Goal: Task Accomplishment & Management: Use online tool/utility

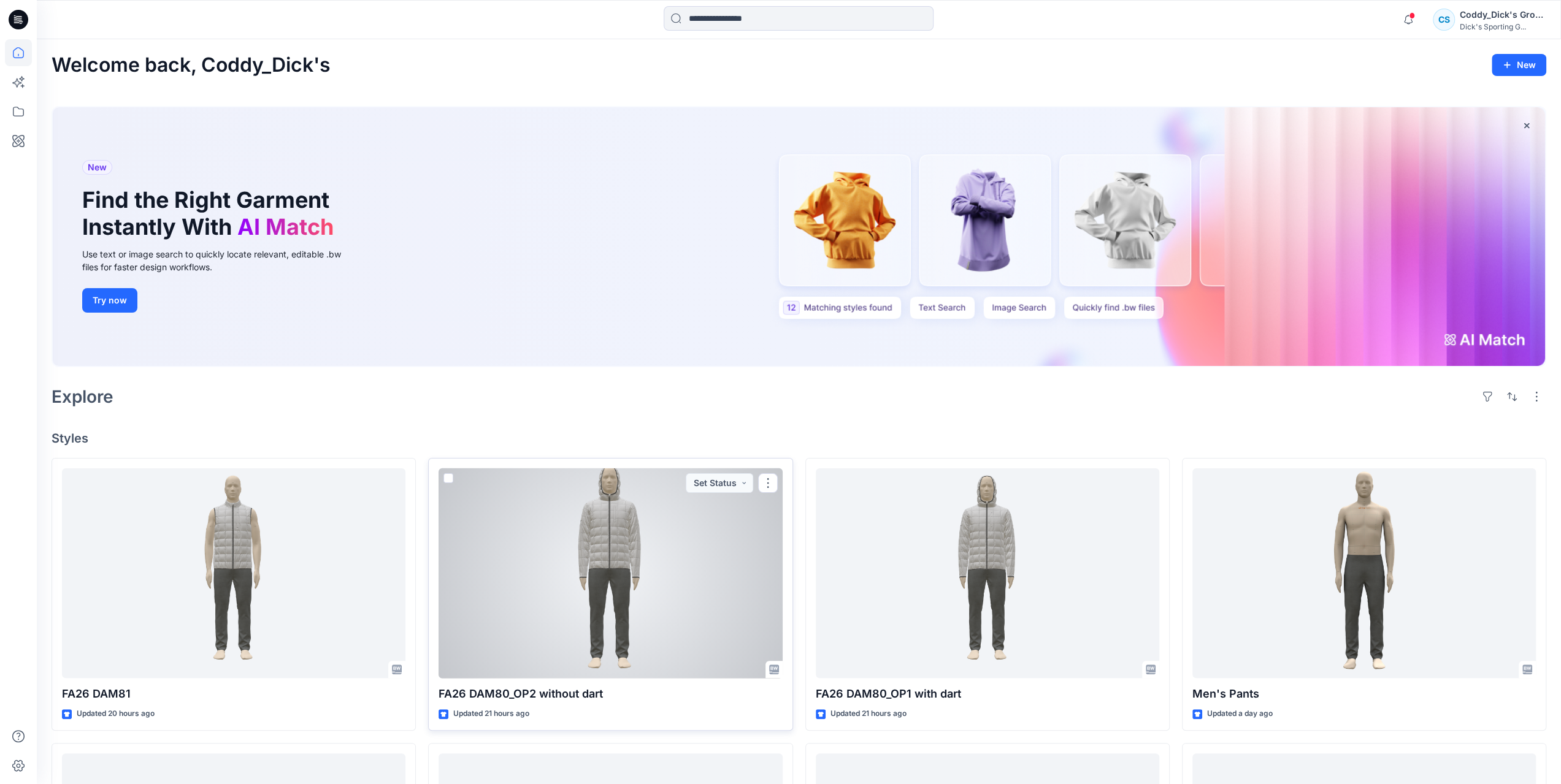
click at [667, 581] on div at bounding box center [610, 574] width 343 height 210
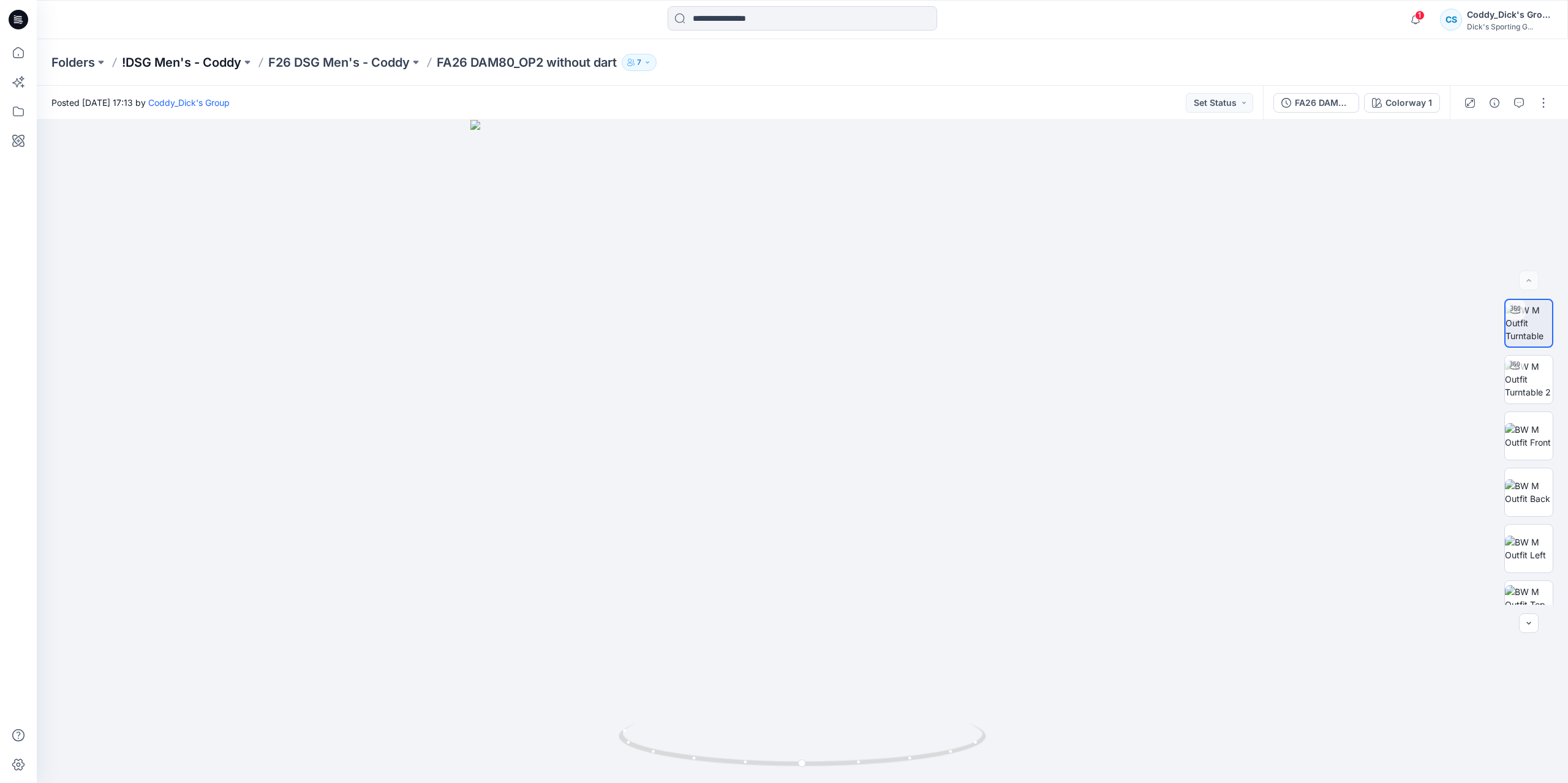
click at [157, 62] on p "!DSG Men's - Coddy" at bounding box center [181, 63] width 119 height 17
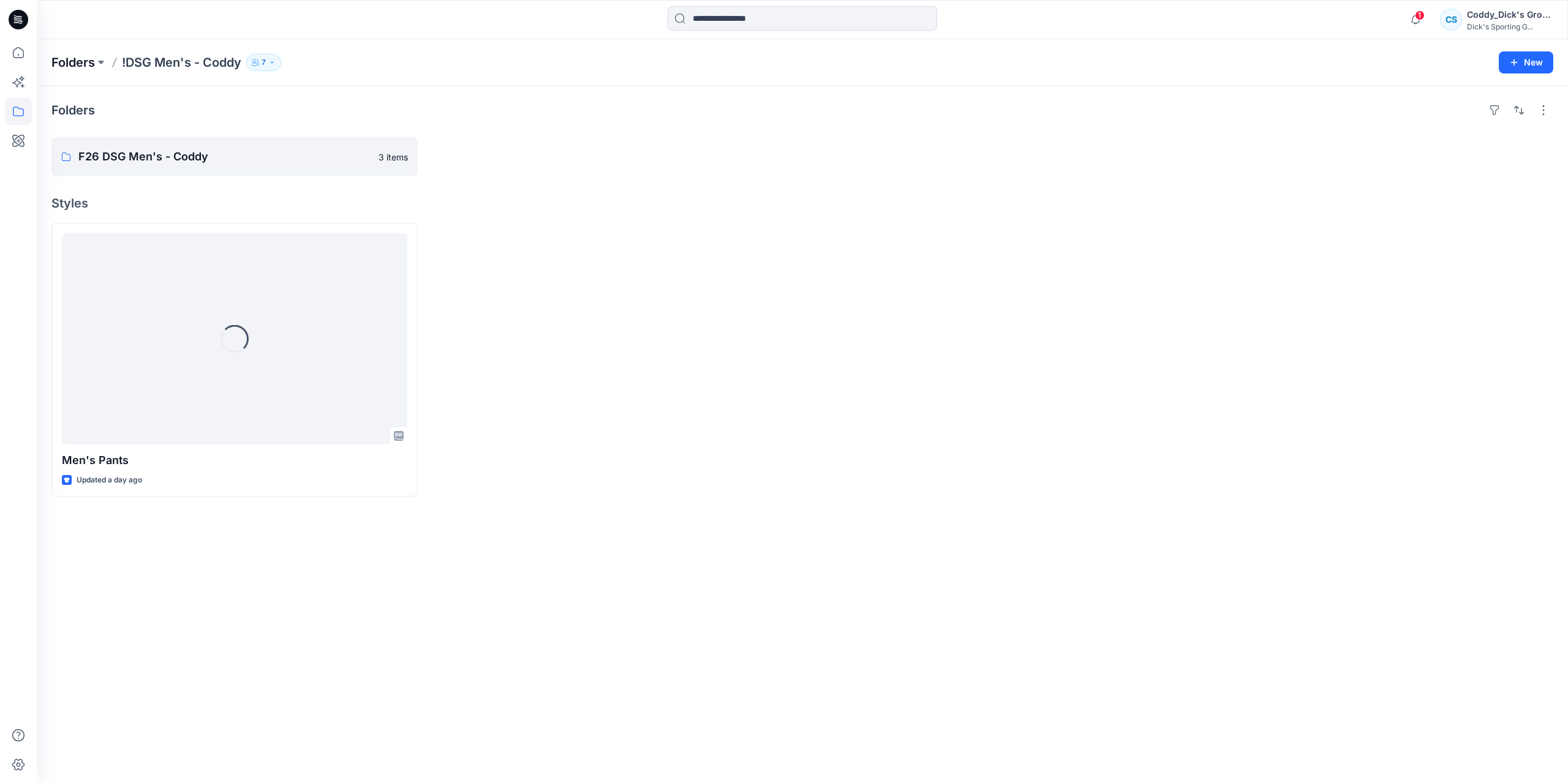
click at [77, 61] on p "Folders" at bounding box center [73, 63] width 43 height 17
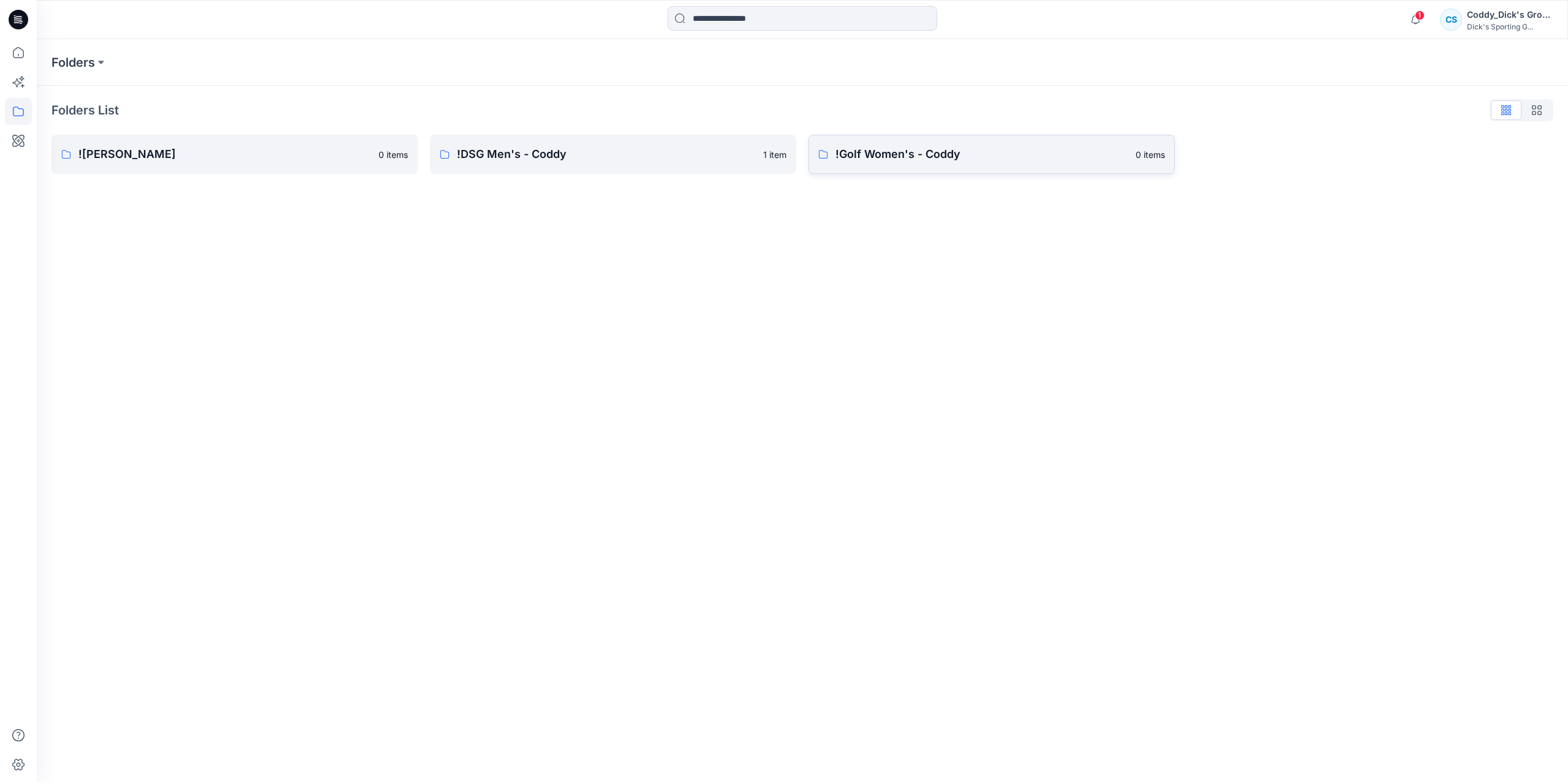
click at [927, 159] on p "!Golf Women's - Coddy" at bounding box center [982, 154] width 293 height 17
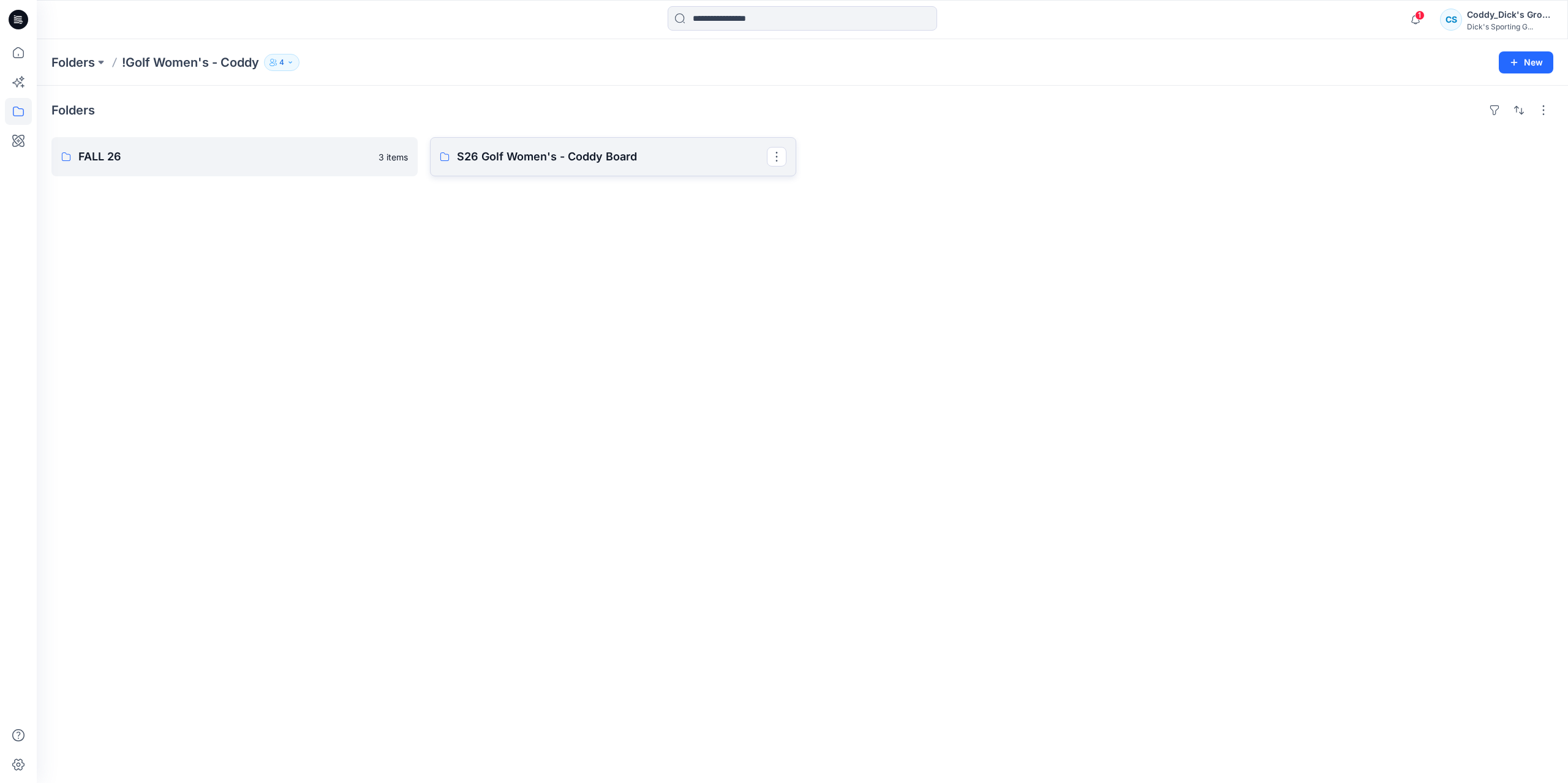
click at [488, 168] on link "S26 Golf Women's - Coddy Board" at bounding box center [613, 156] width 366 height 39
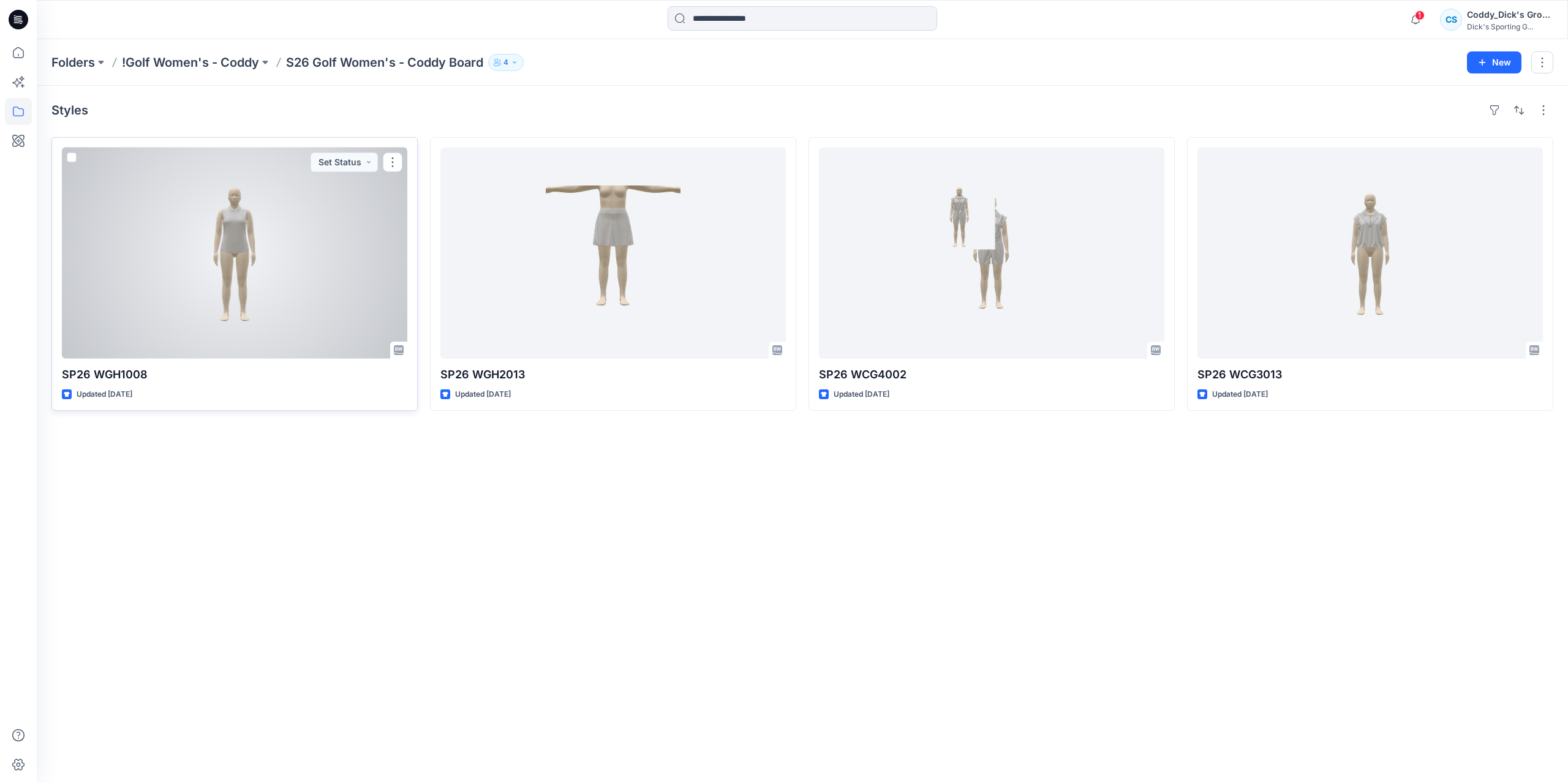
click at [234, 220] on div at bounding box center [234, 253] width 345 height 212
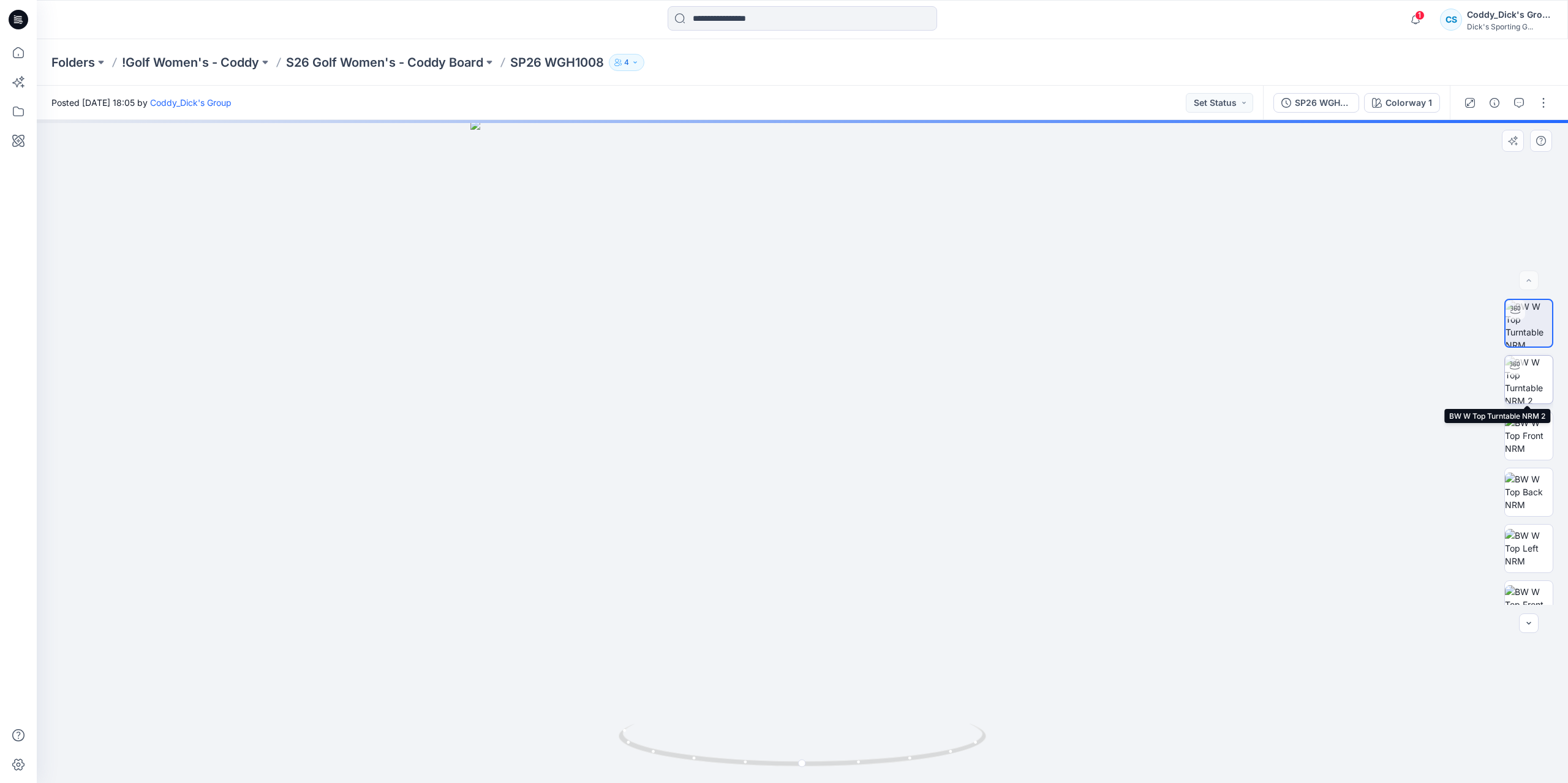
click at [1535, 385] on img at bounding box center [1529, 380] width 48 height 48
drag, startPoint x: 953, startPoint y: 764, endPoint x: 1004, endPoint y: 754, distance: 52.0
click at [1004, 754] on div at bounding box center [802, 451] width 1531 height 663
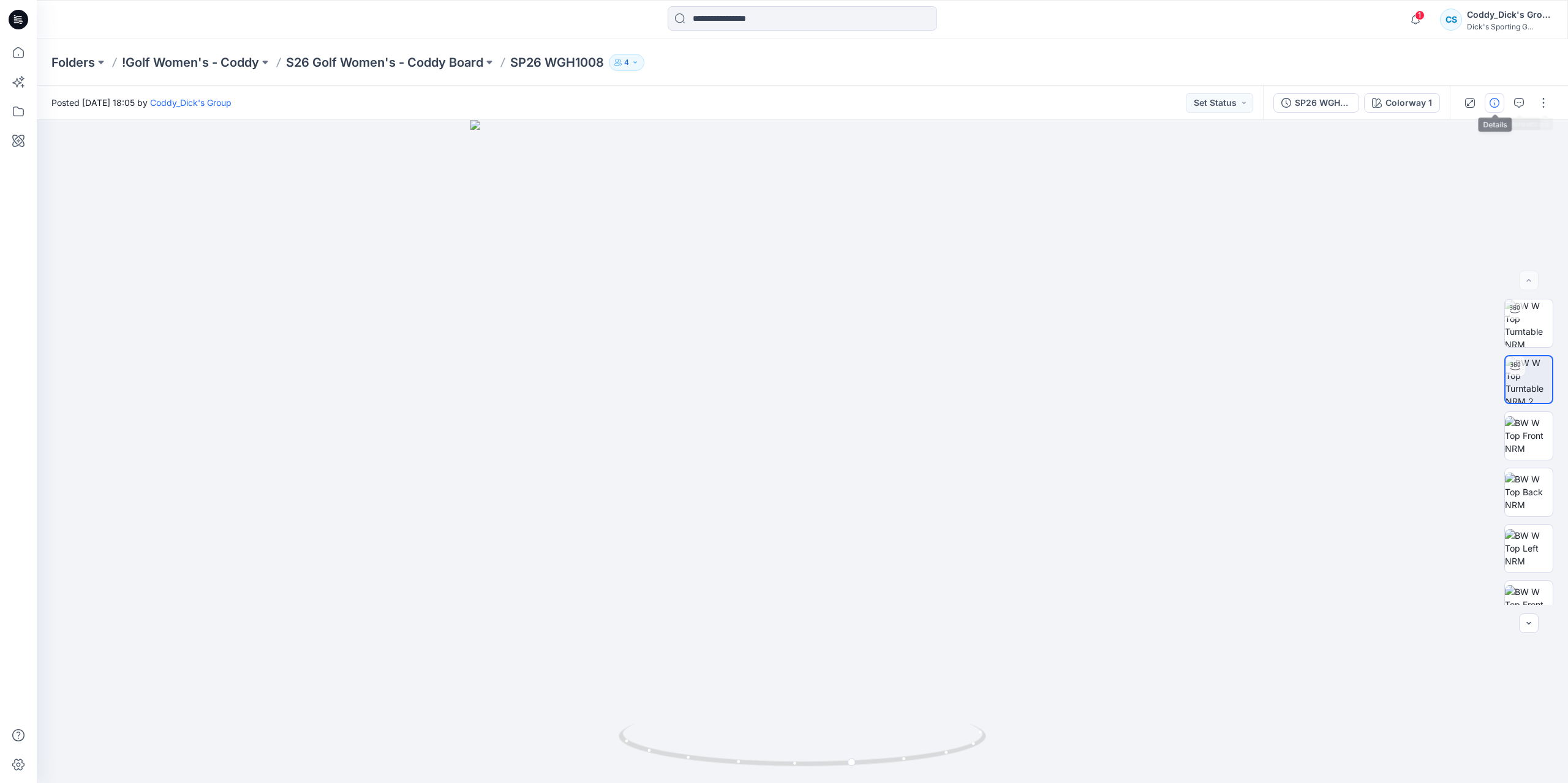
click at [1495, 104] on icon "button" at bounding box center [1494, 102] width 10 height 10
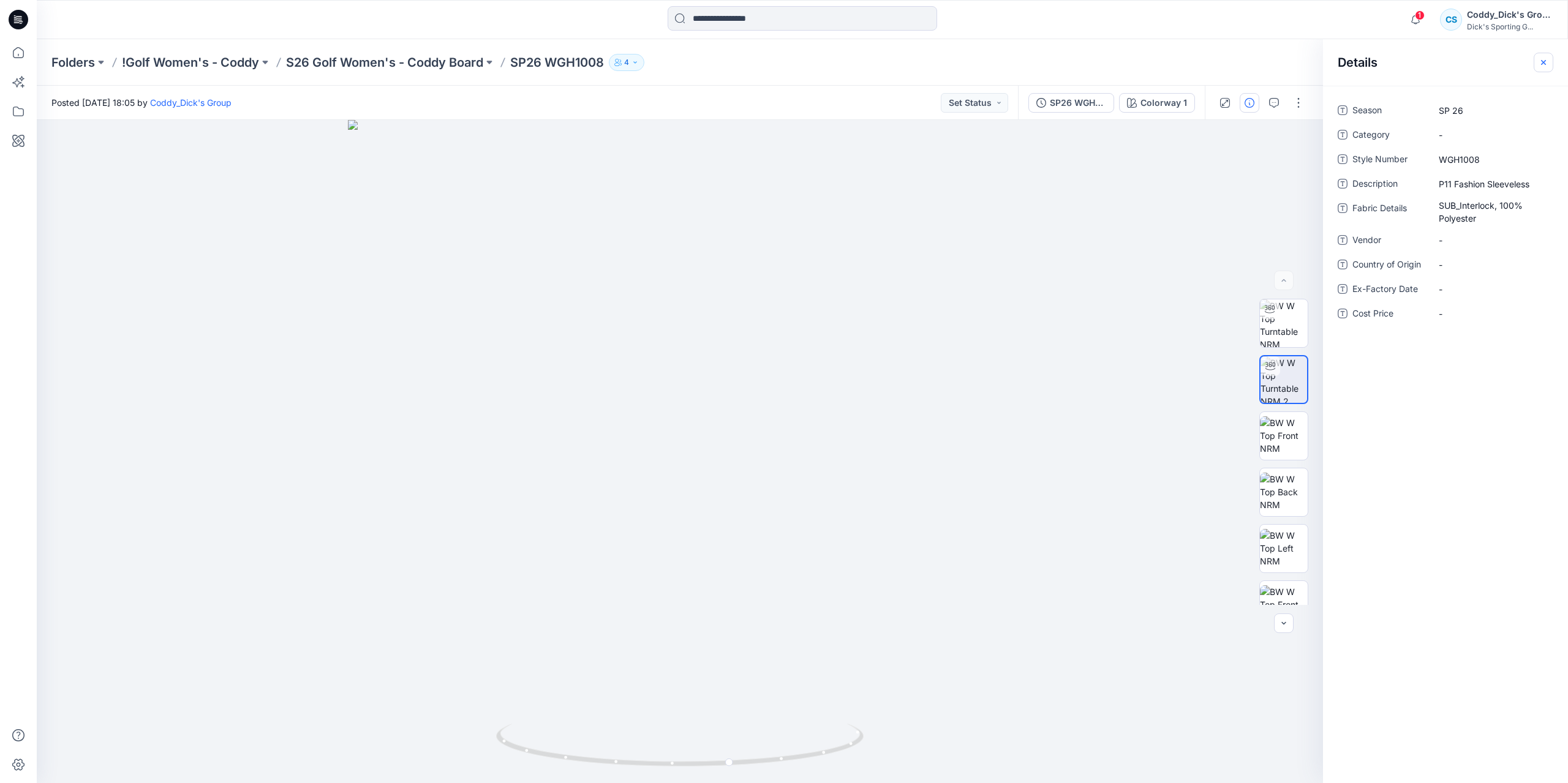
click at [1547, 65] on icon "button" at bounding box center [1543, 63] width 10 height 10
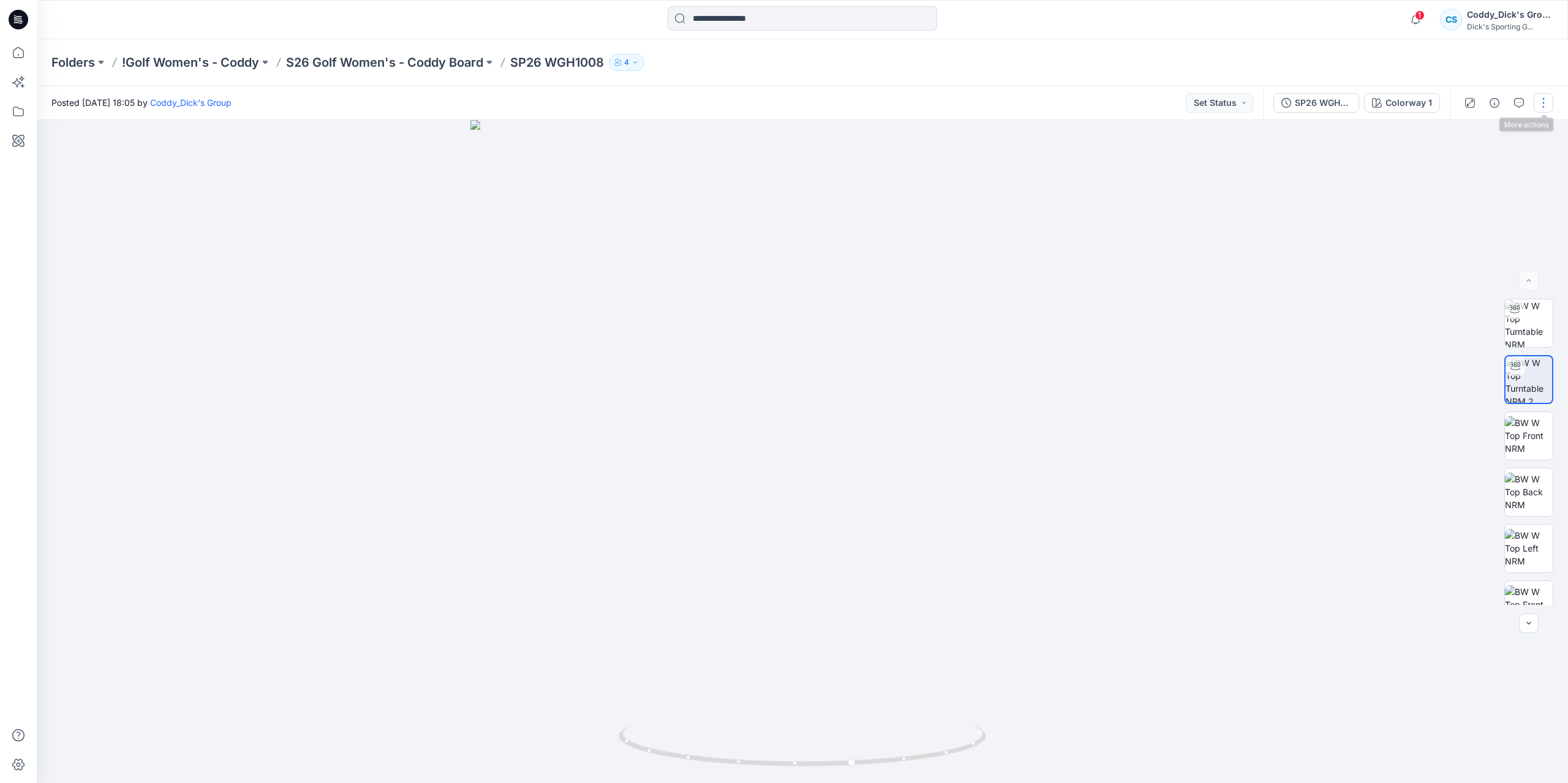
click at [1547, 104] on button "button" at bounding box center [1543, 102] width 19 height 19
click at [1509, 161] on button "Edit" at bounding box center [1491, 166] width 112 height 23
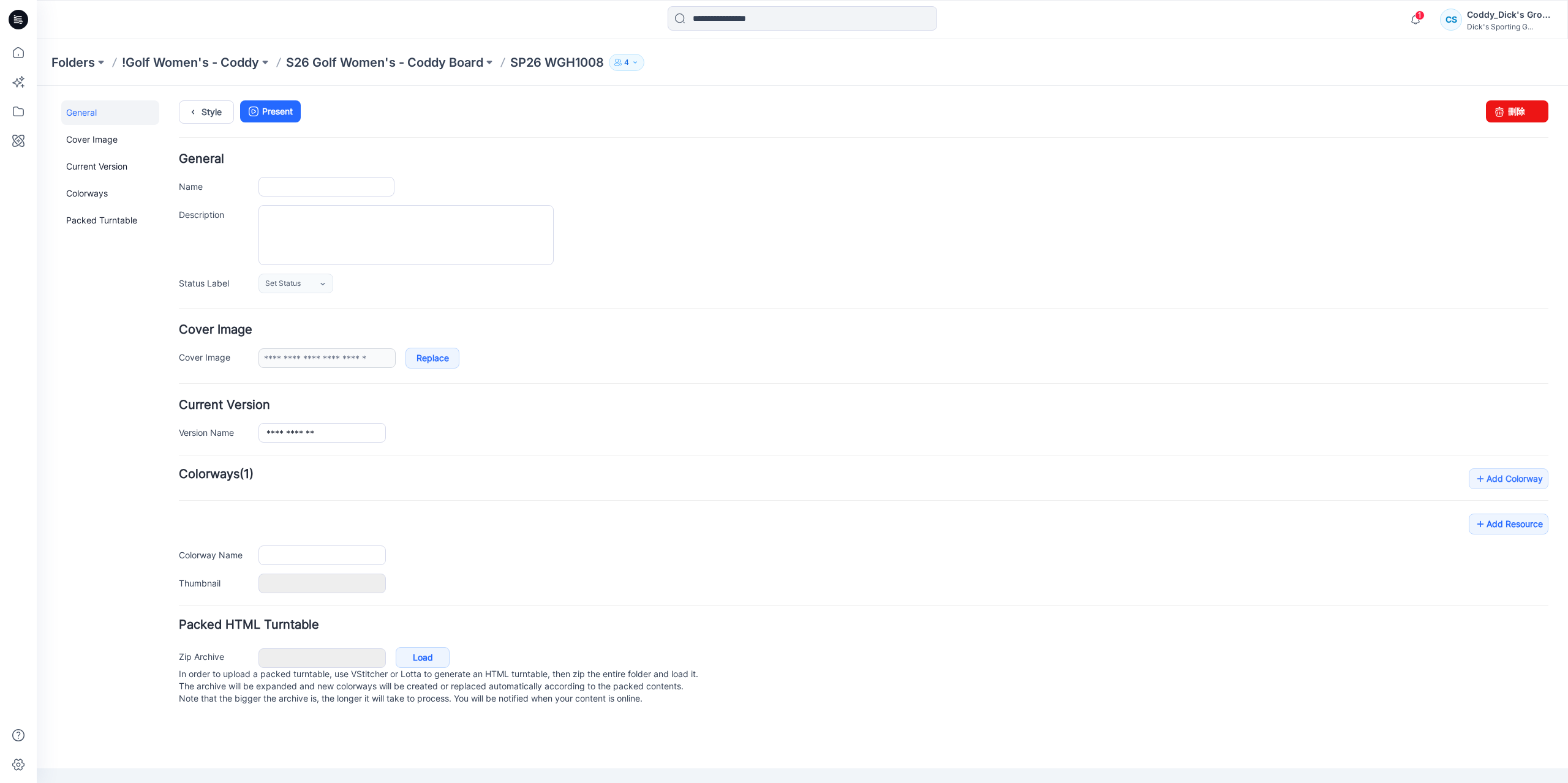
type input "**********"
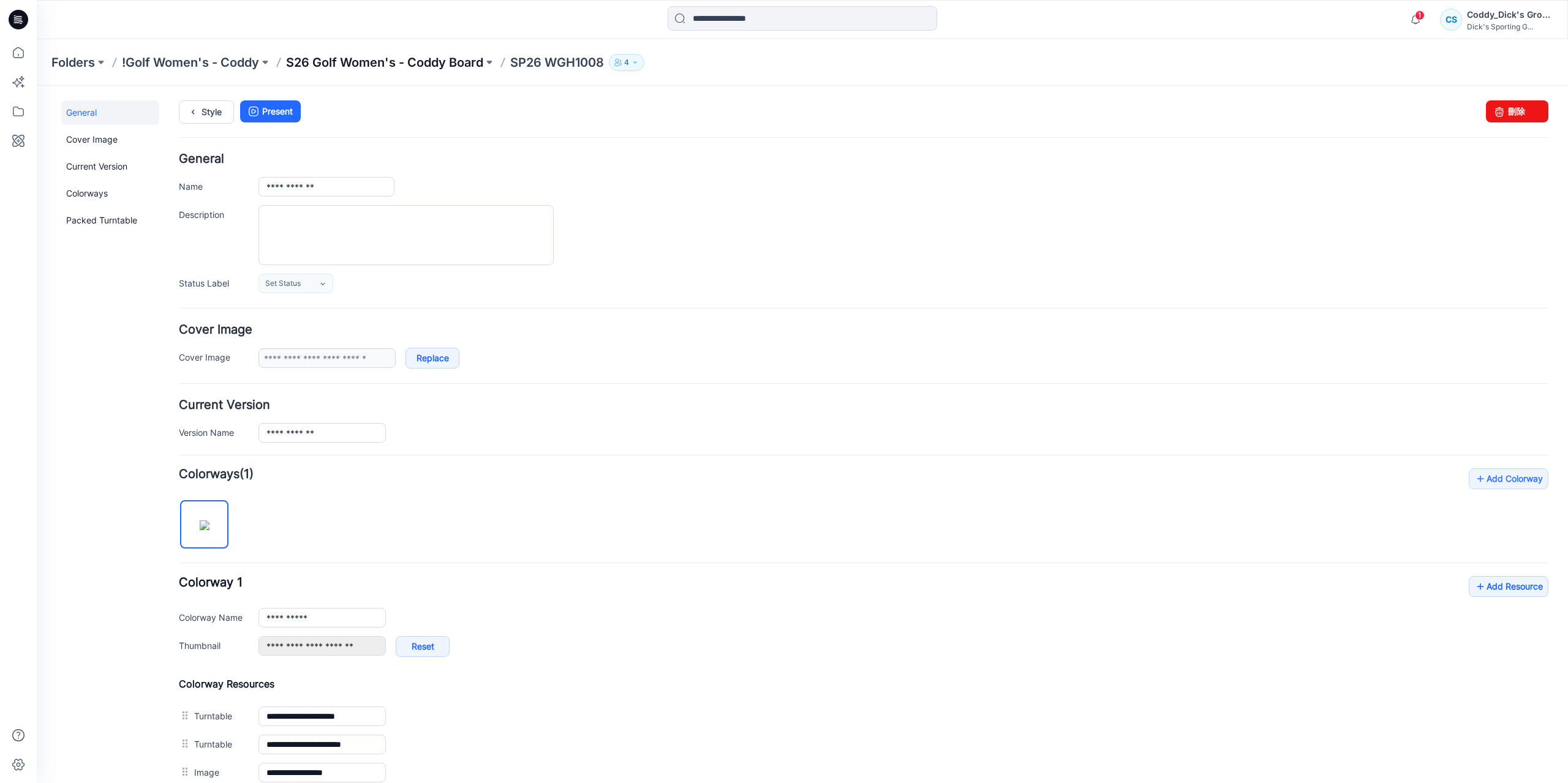
click at [449, 67] on p "S26 Golf Women's - Coddy Board" at bounding box center [385, 63] width 197 height 17
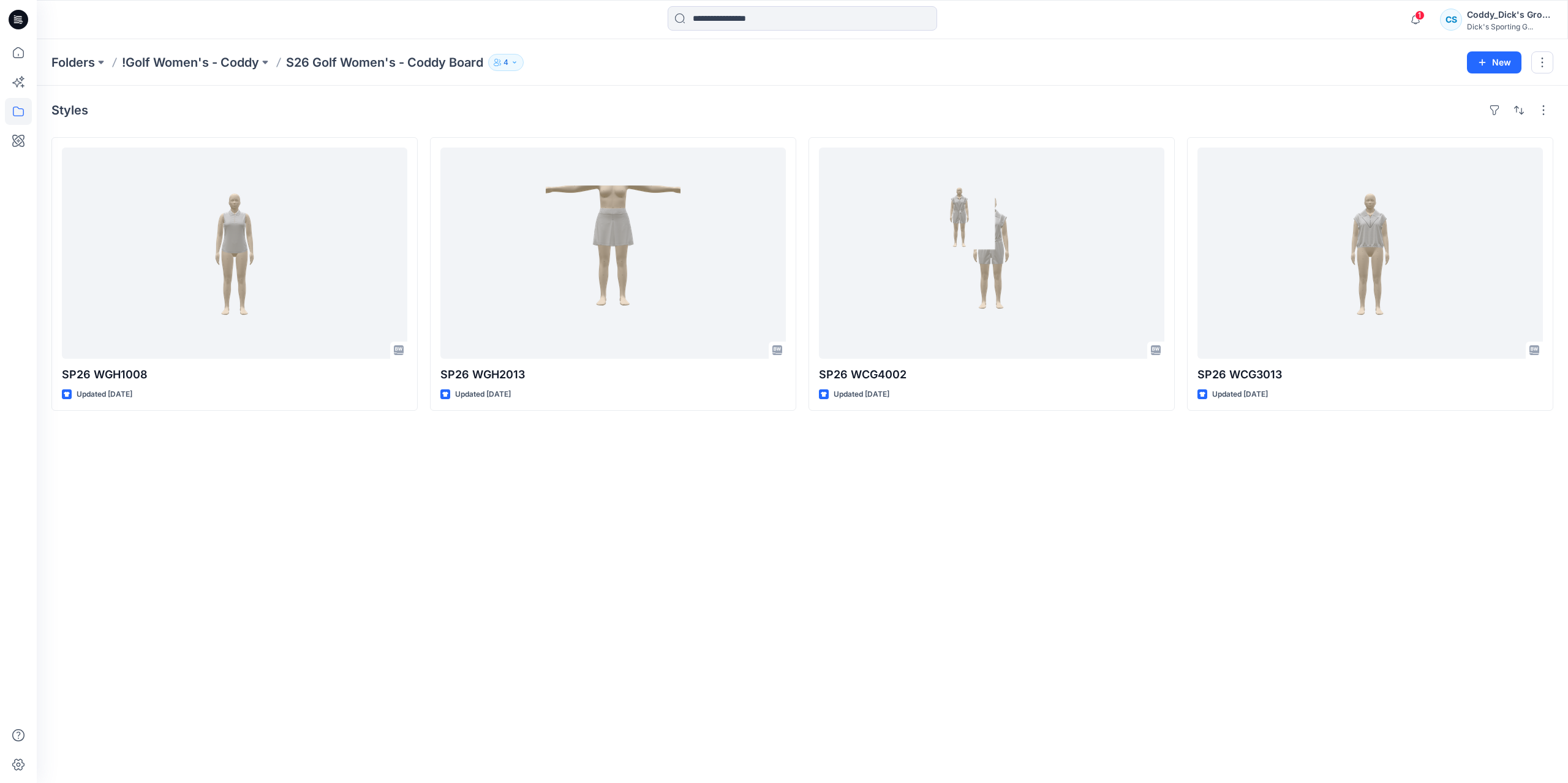
click at [21, 23] on icon at bounding box center [21, 23] width 3 height 1
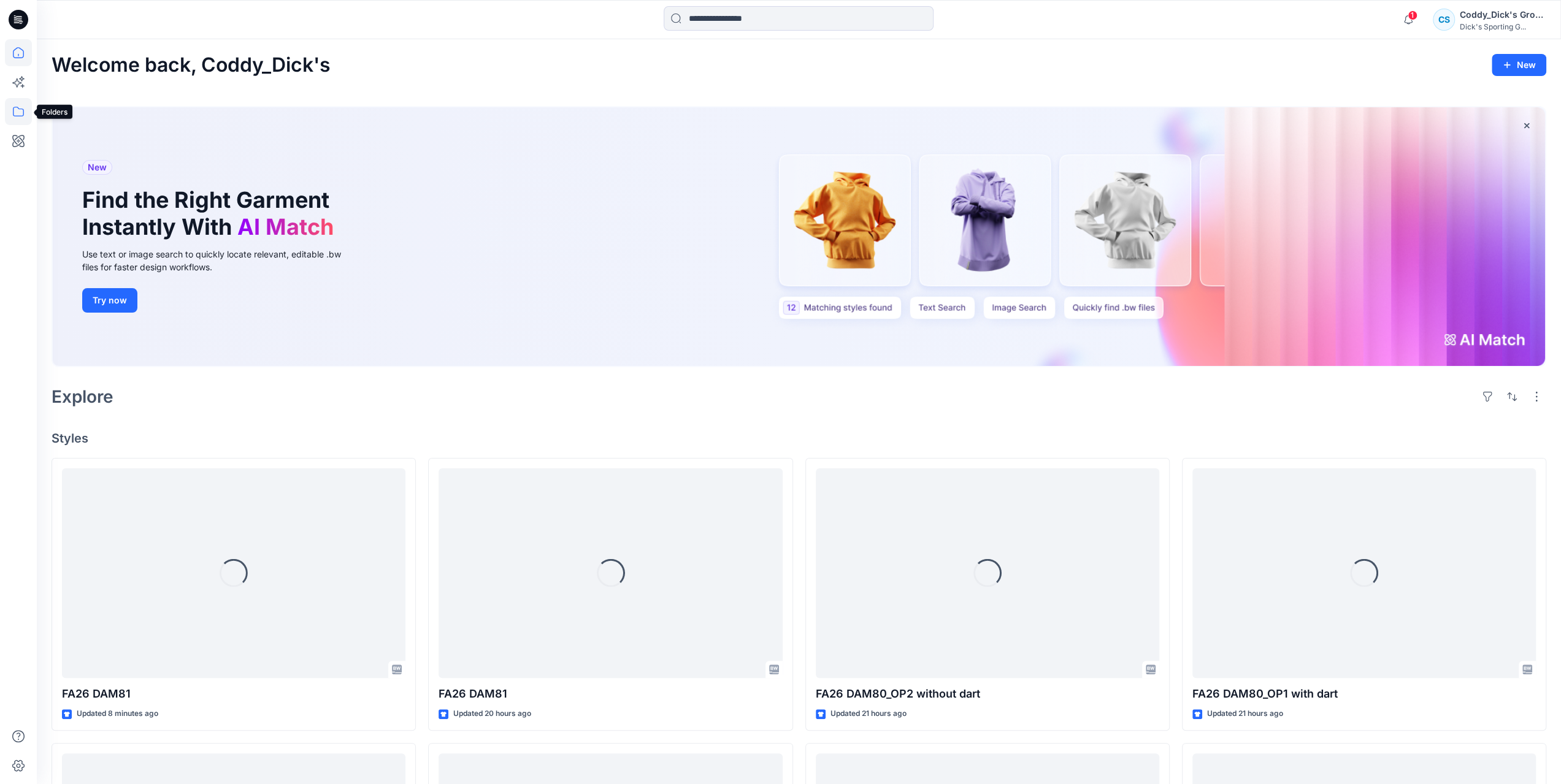
click at [19, 117] on icon at bounding box center [18, 111] width 27 height 27
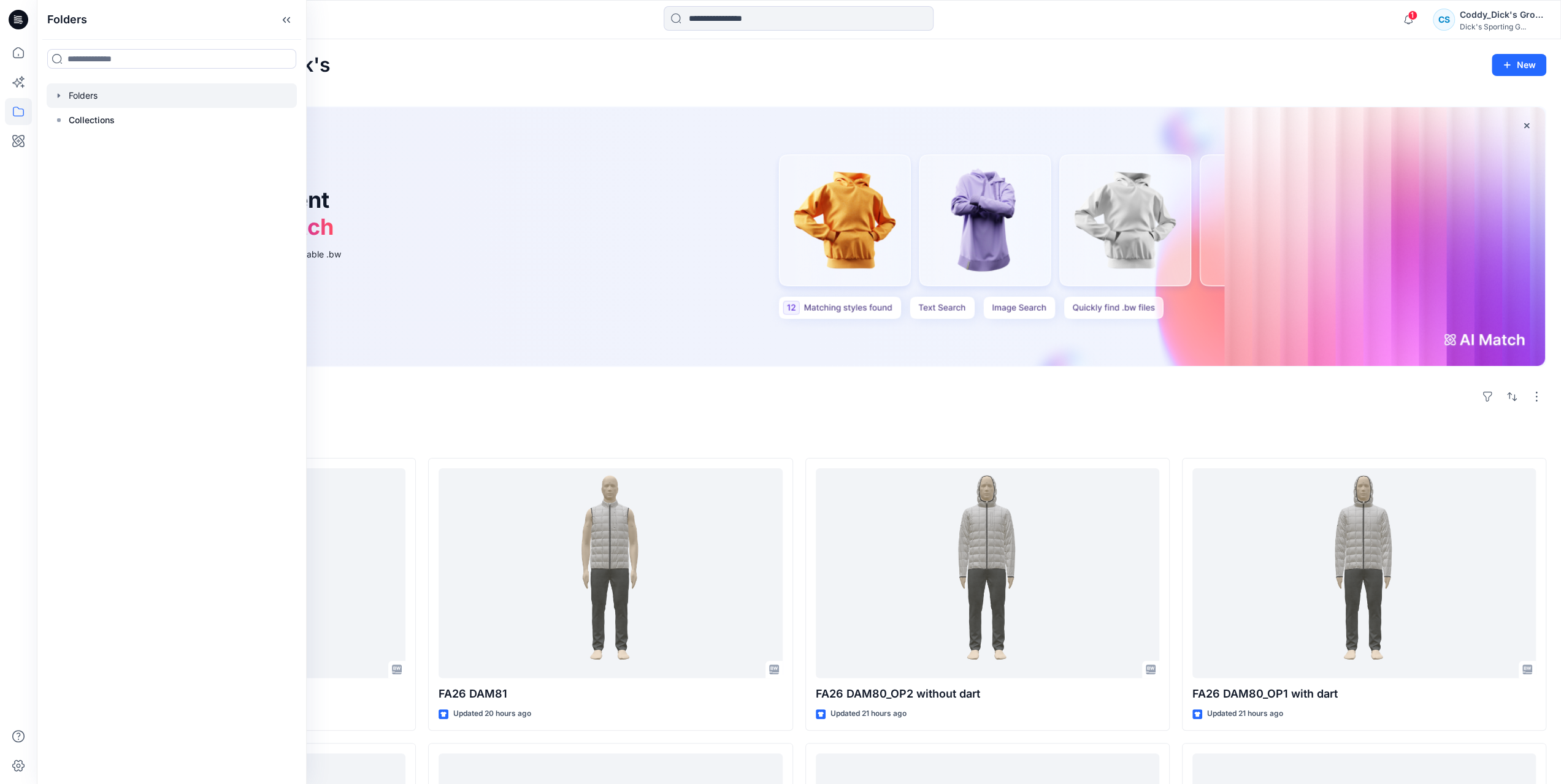
click at [60, 93] on icon "button" at bounding box center [59, 95] width 10 height 10
click at [25, 58] on icon at bounding box center [18, 53] width 27 height 27
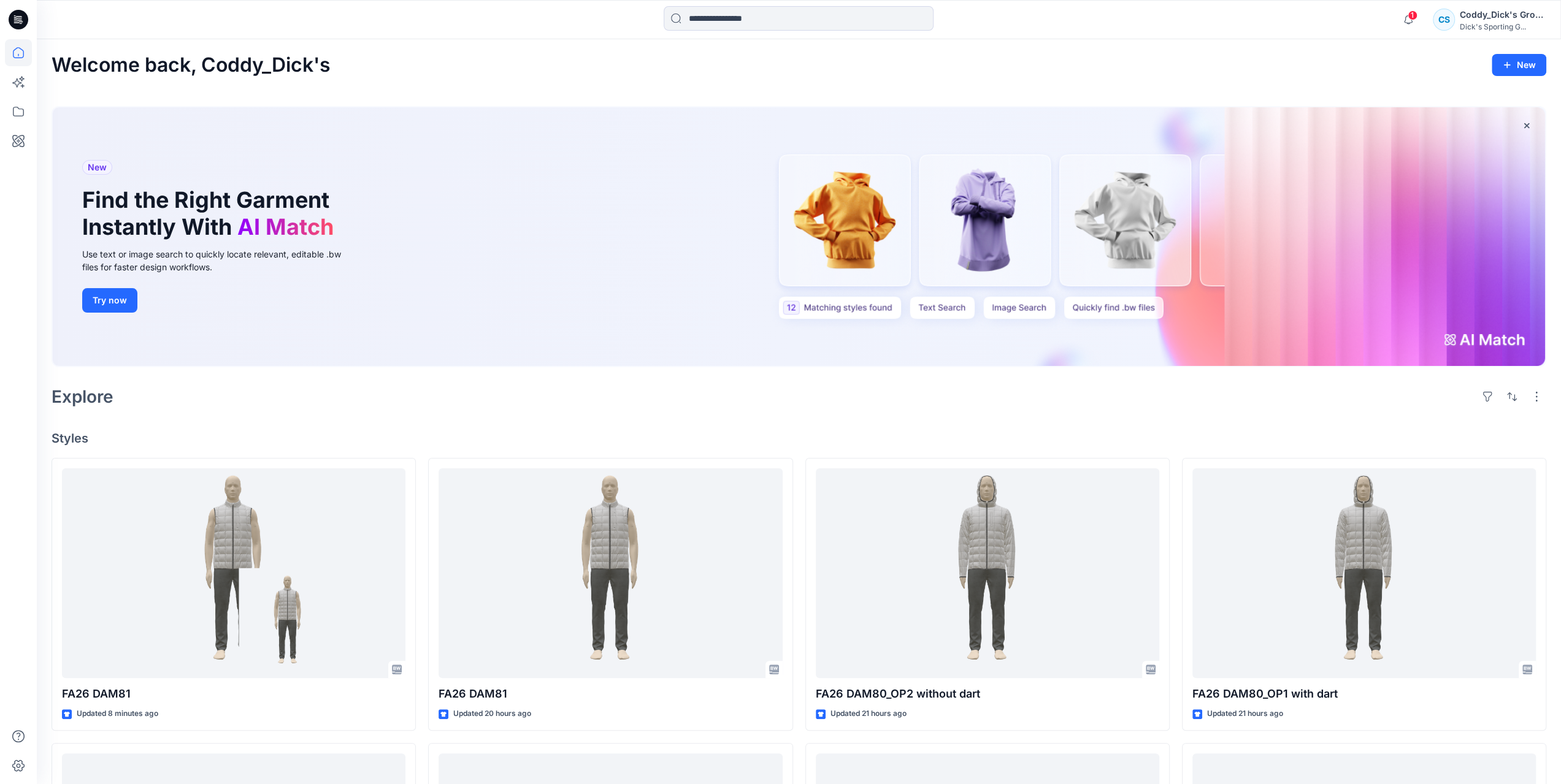
click at [23, 19] on icon at bounding box center [18, 19] width 19 height 19
click at [27, 86] on icon at bounding box center [18, 82] width 27 height 27
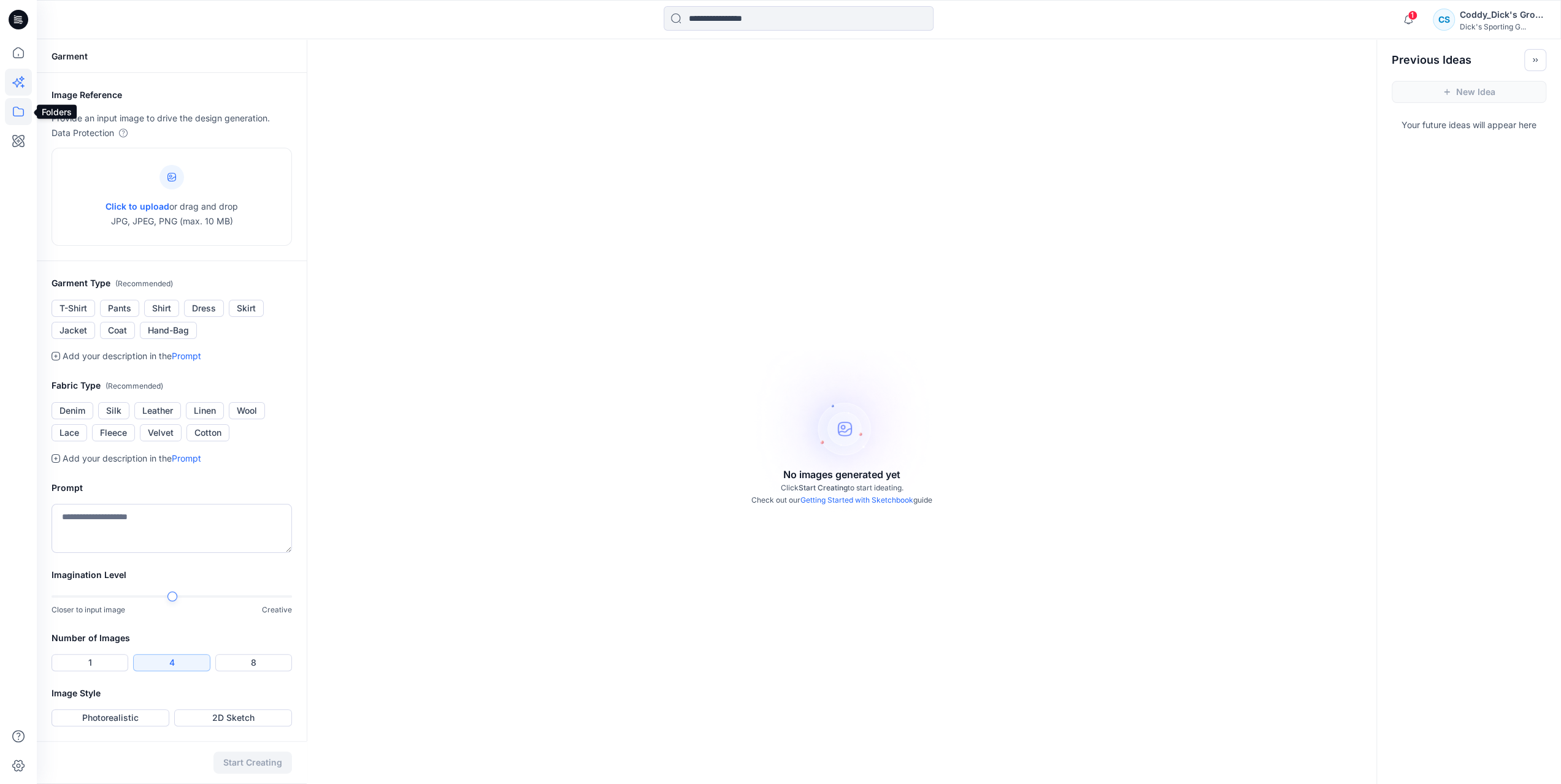
click at [19, 117] on icon at bounding box center [18, 111] width 27 height 27
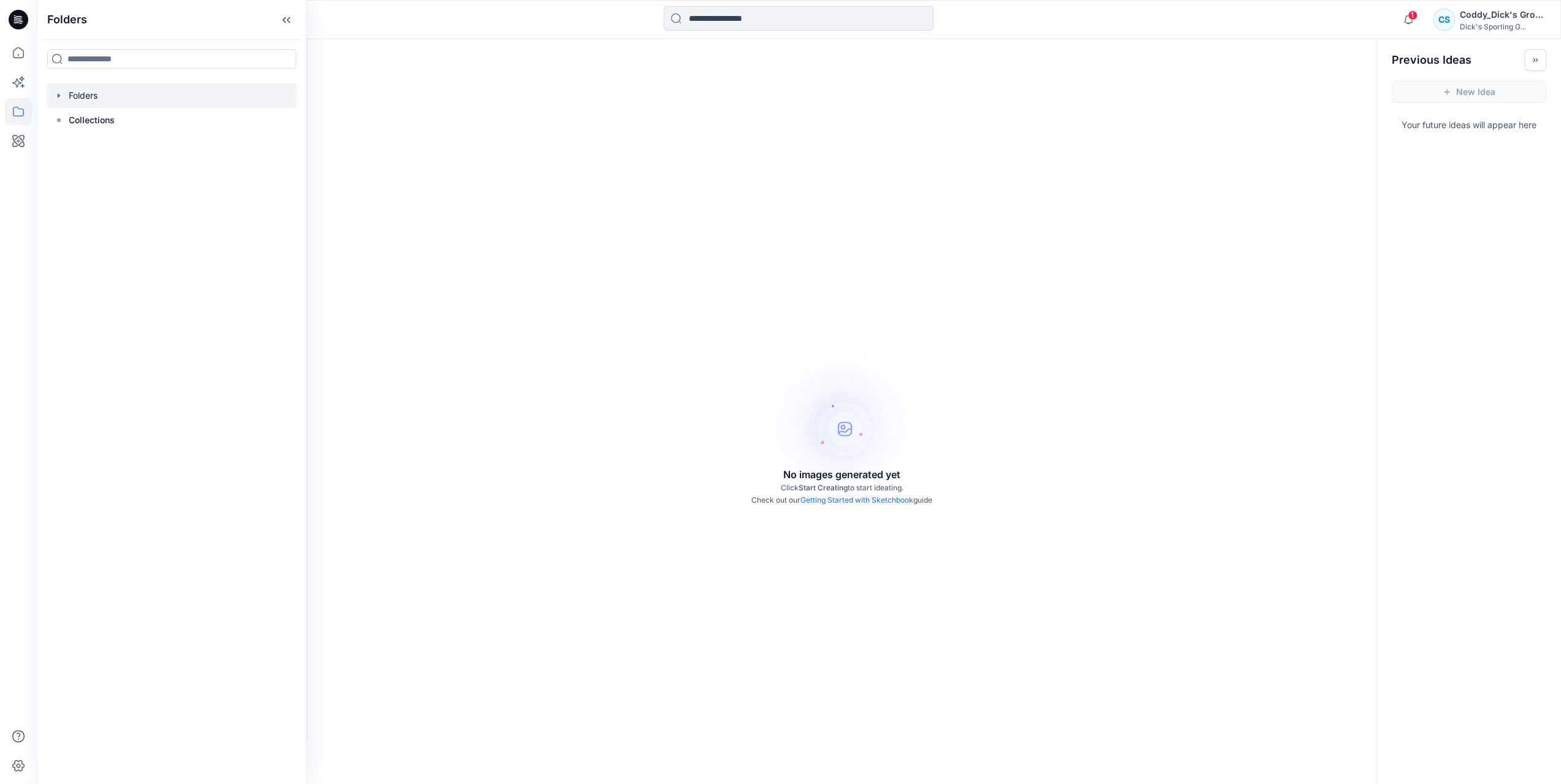
click at [61, 99] on icon "button" at bounding box center [59, 95] width 10 height 10
click at [121, 93] on div at bounding box center [171, 95] width 250 height 25
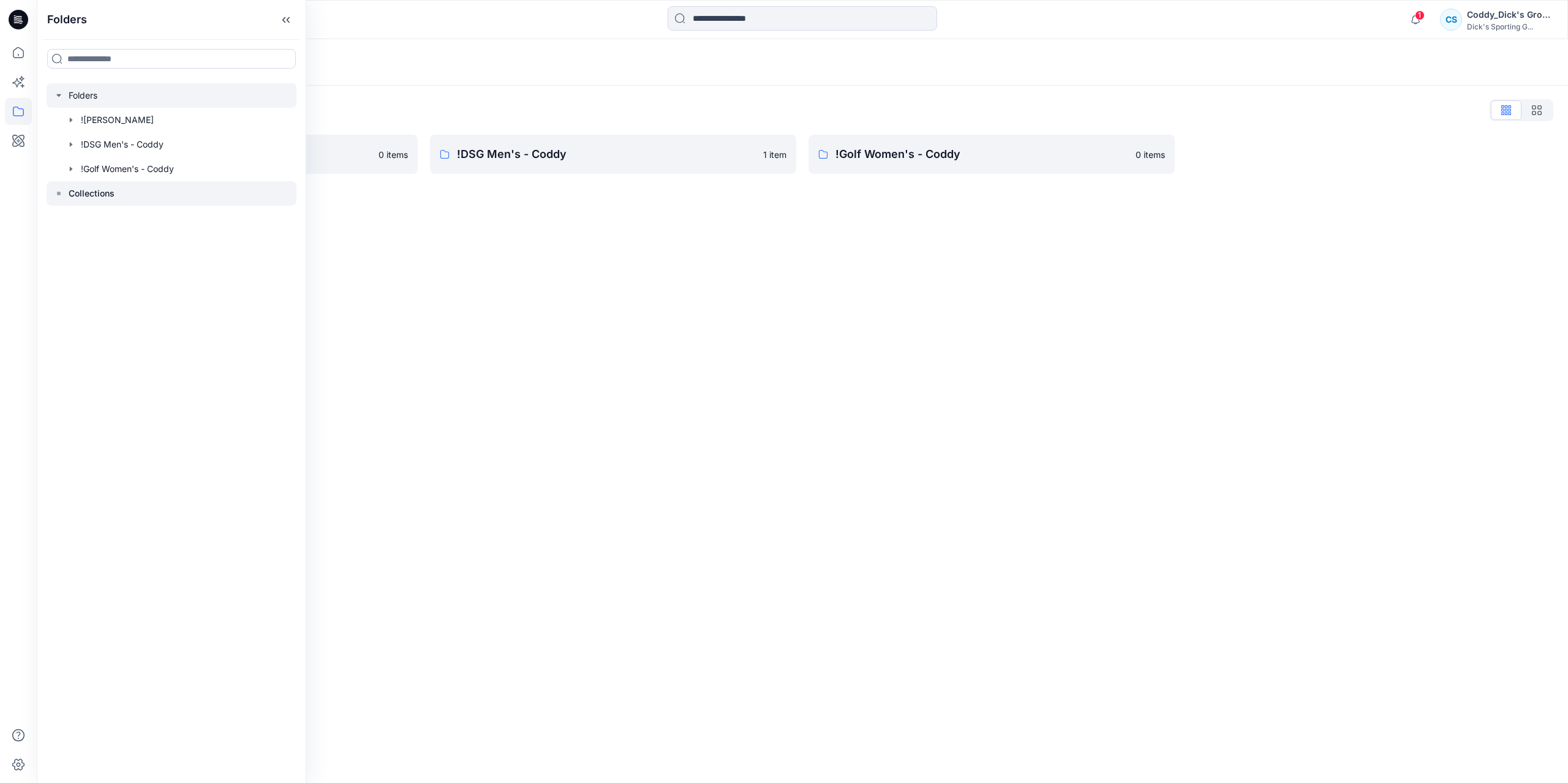
click at [79, 189] on p "Collections" at bounding box center [91, 194] width 46 height 15
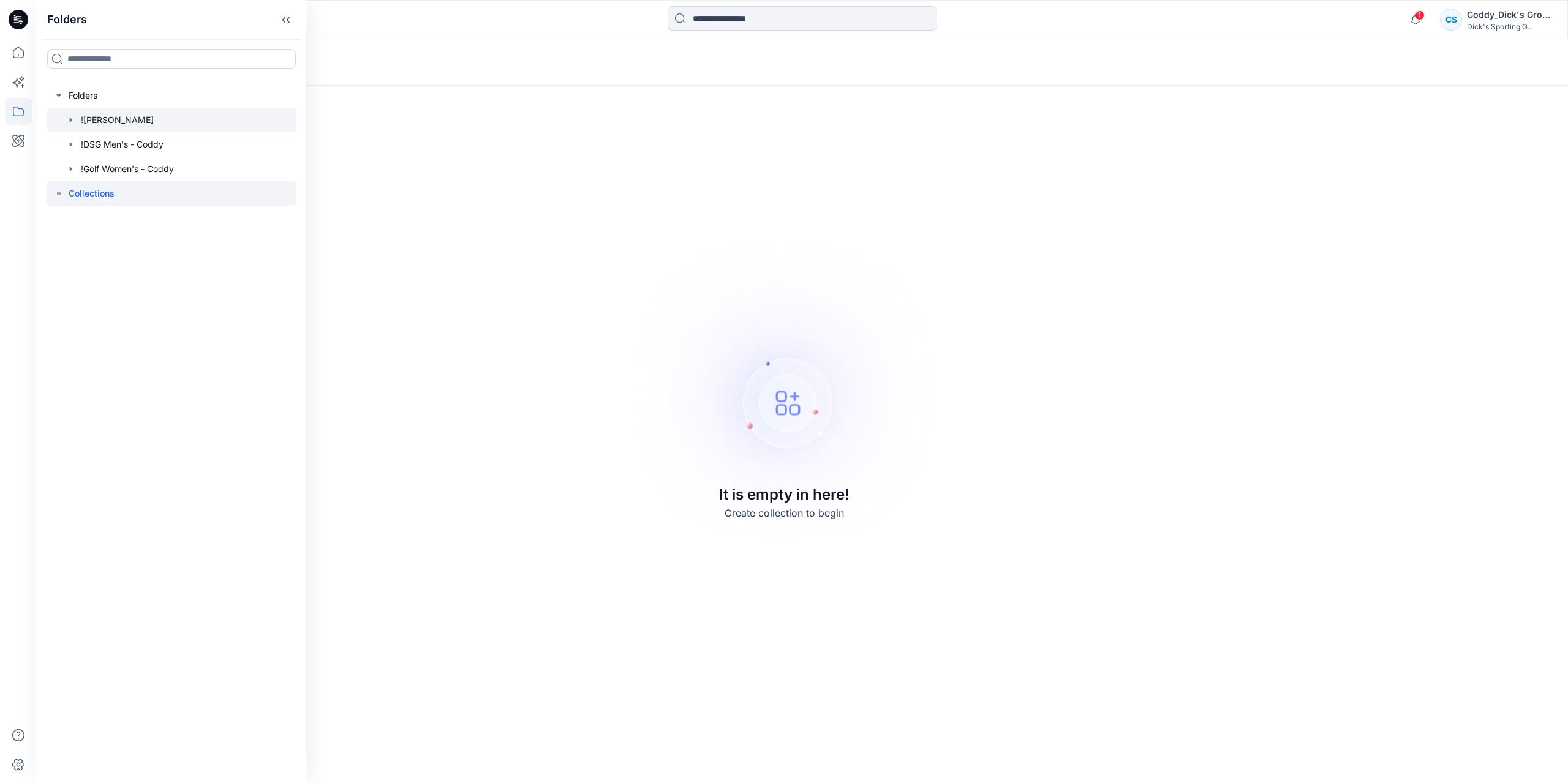
click at [73, 122] on icon "button" at bounding box center [71, 120] width 10 height 10
click at [71, 172] on icon "button" at bounding box center [71, 169] width 10 height 10
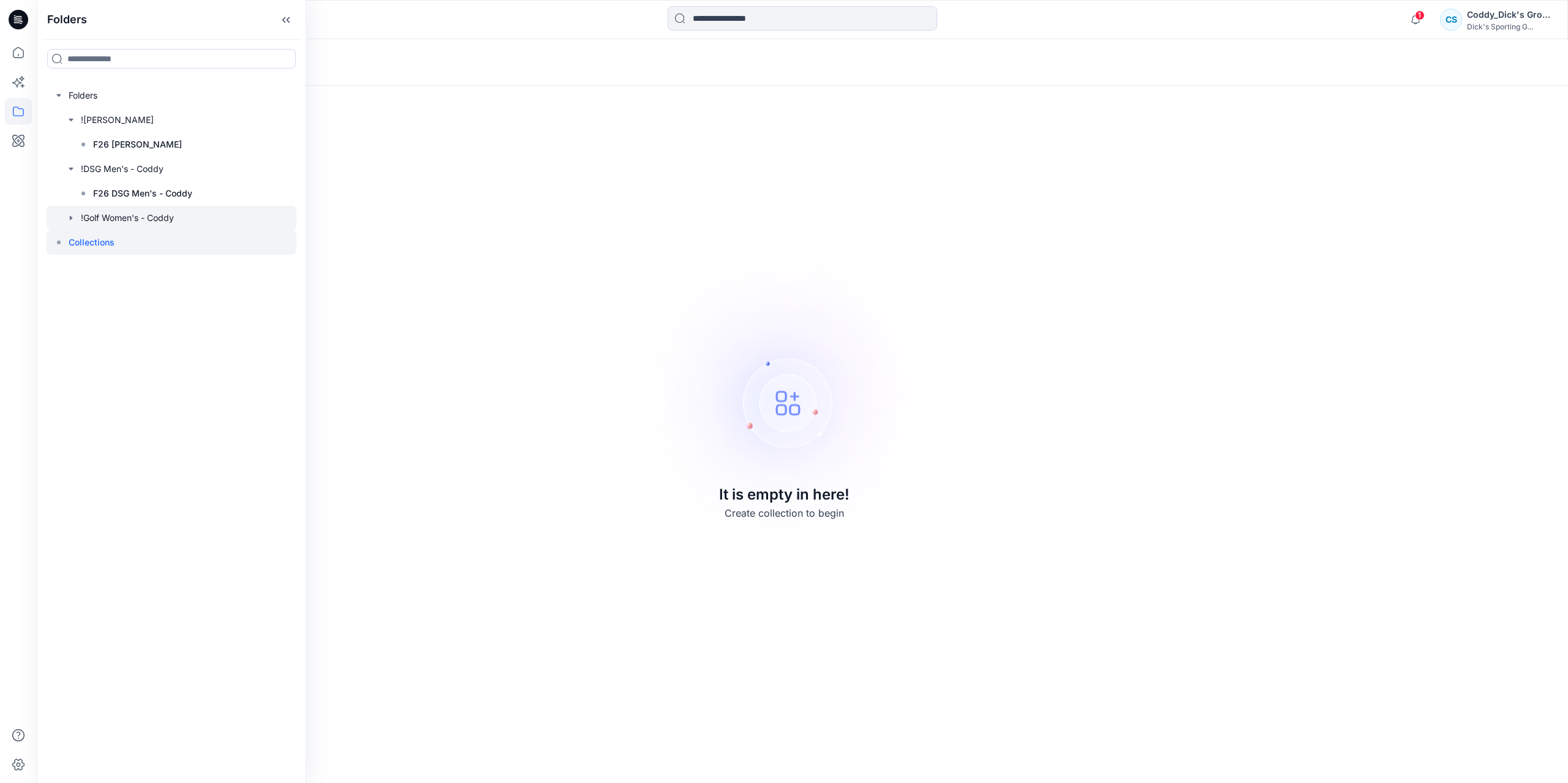
click at [75, 219] on icon "button" at bounding box center [71, 218] width 10 height 10
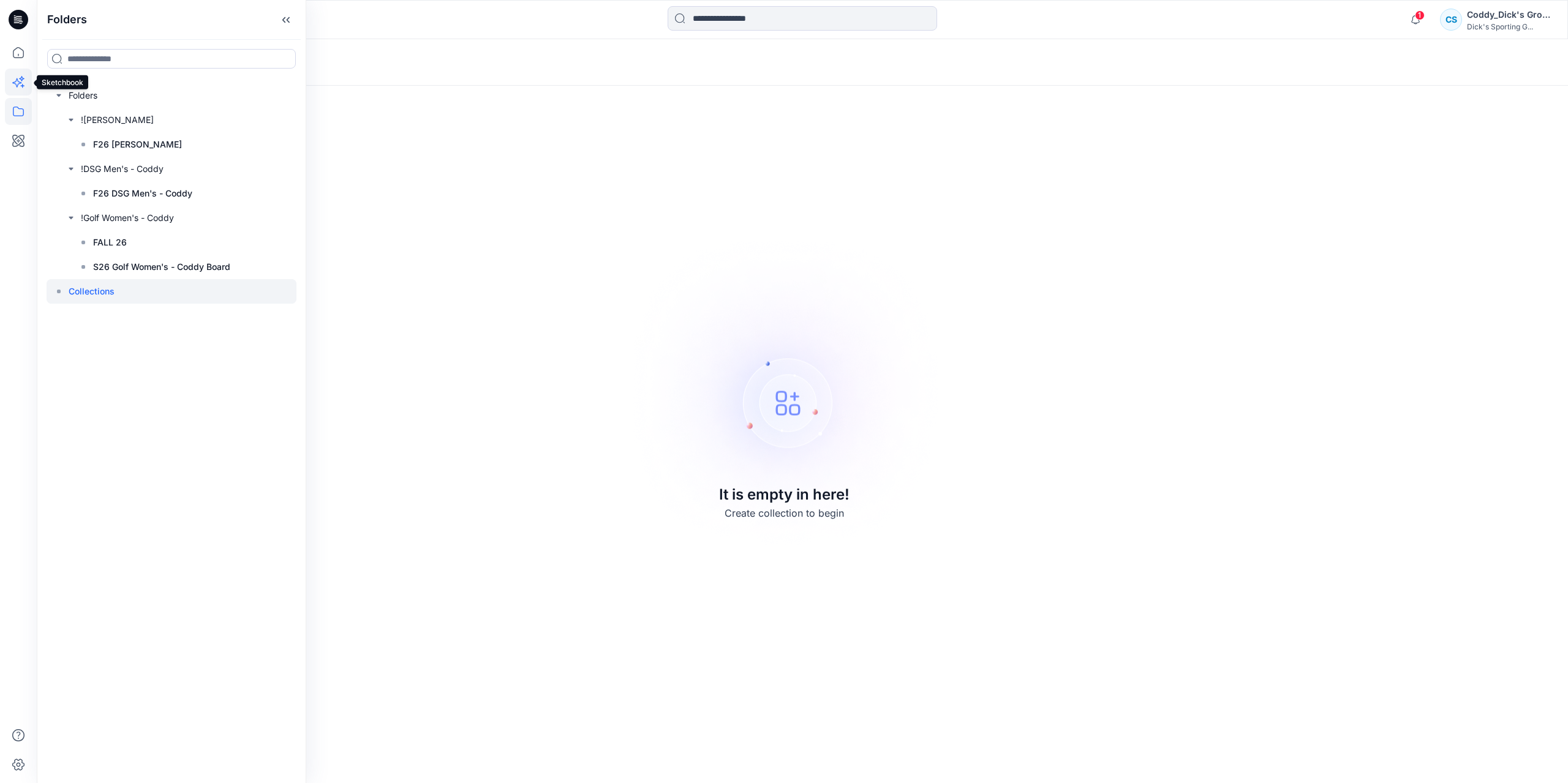
click at [19, 84] on icon at bounding box center [18, 82] width 27 height 27
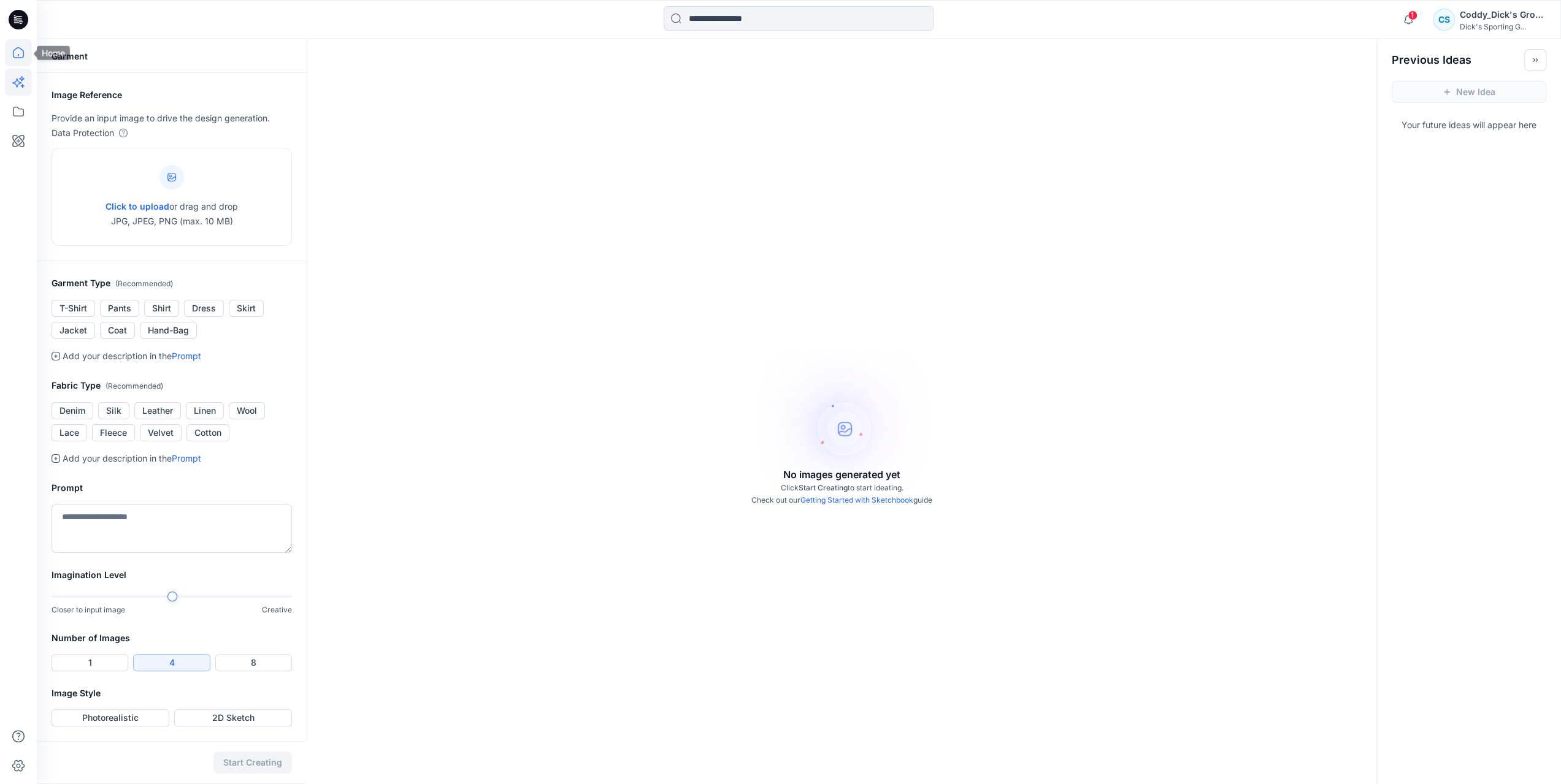
click at [21, 63] on icon at bounding box center [18, 53] width 27 height 27
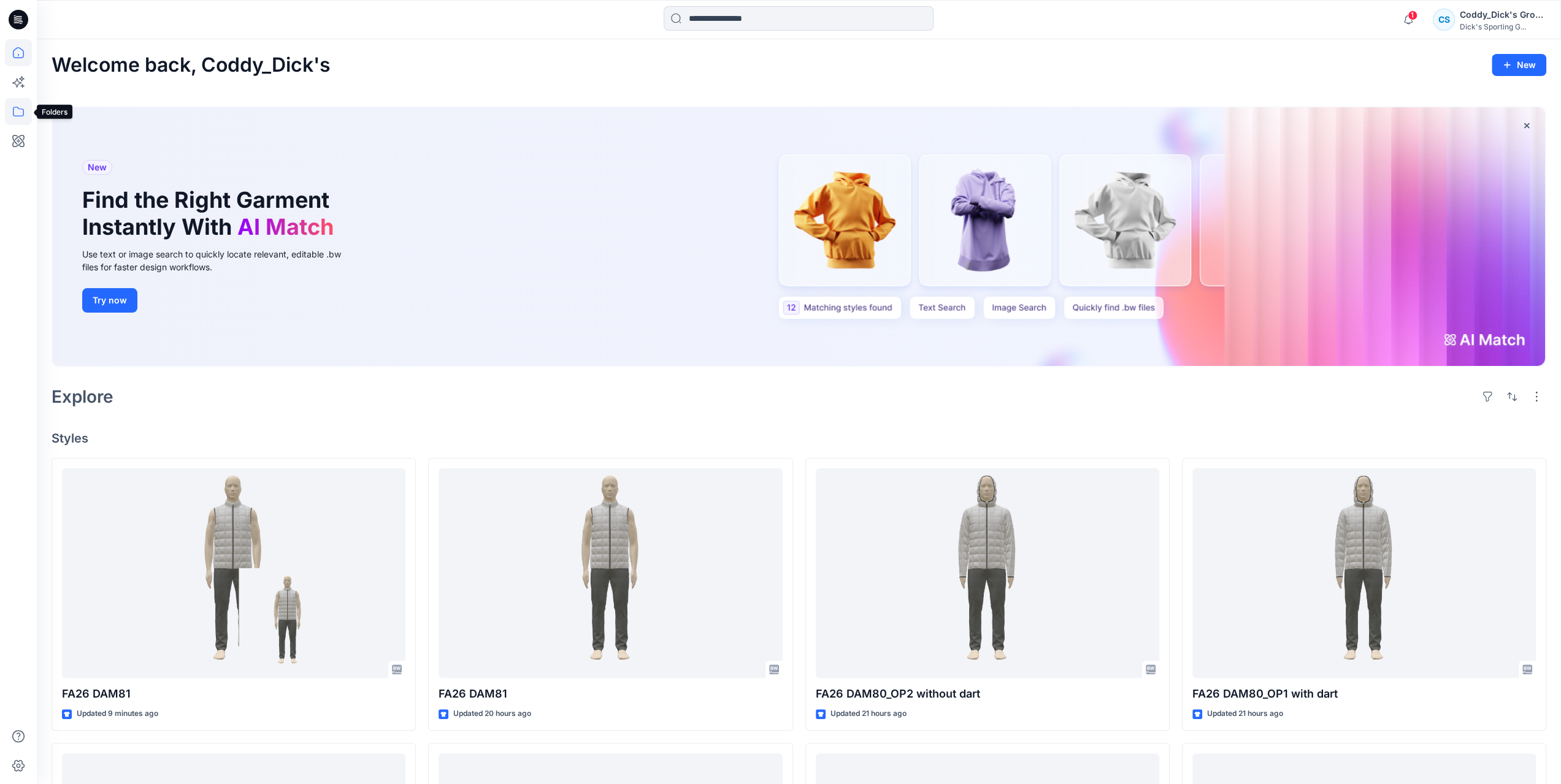
click at [8, 116] on icon at bounding box center [18, 111] width 27 height 27
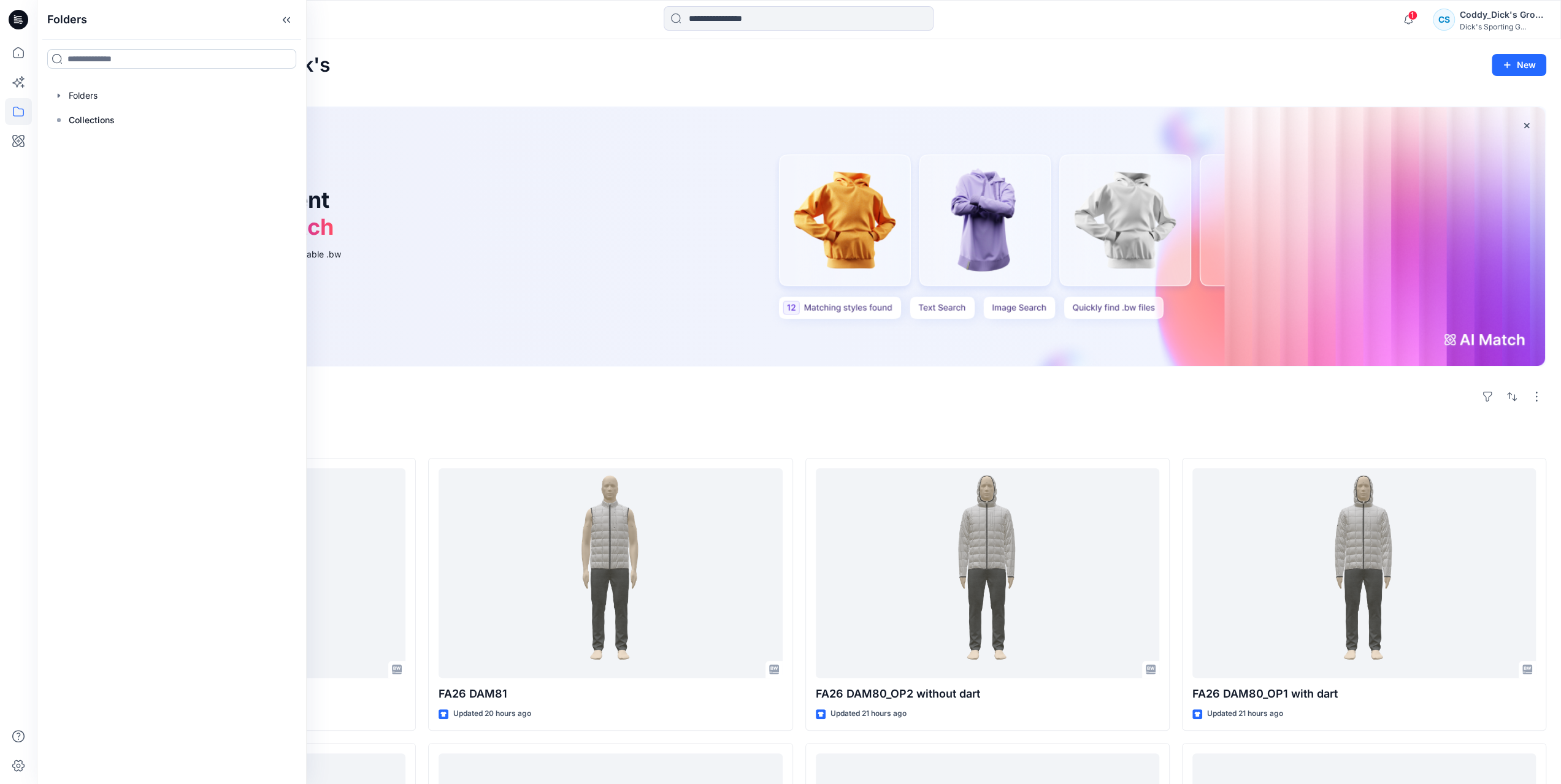
click at [73, 55] on input at bounding box center [172, 59] width 249 height 19
type input "*"
click at [1, 142] on div at bounding box center [18, 392] width 37 height 784
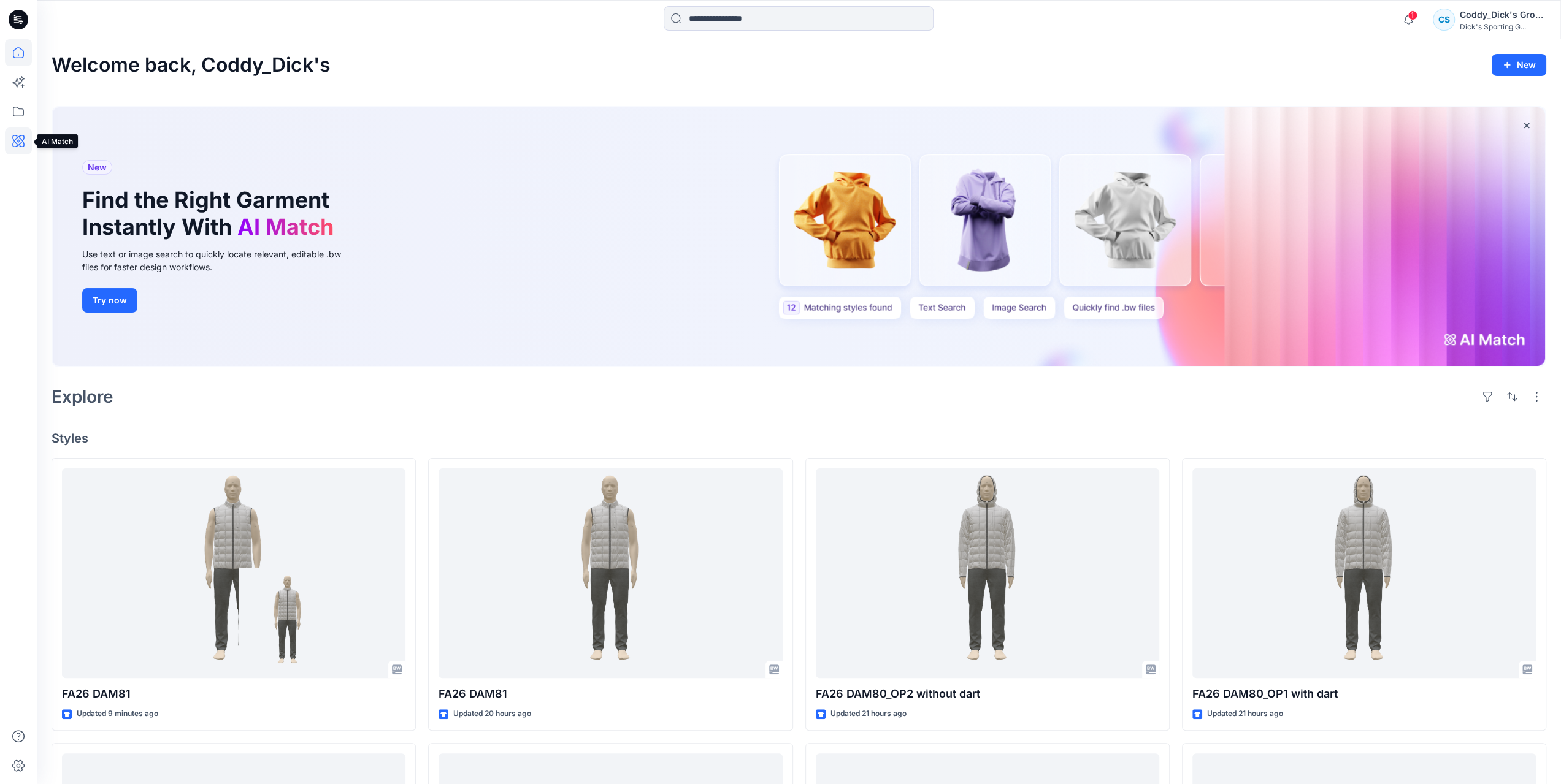
click at [11, 136] on icon at bounding box center [18, 141] width 27 height 27
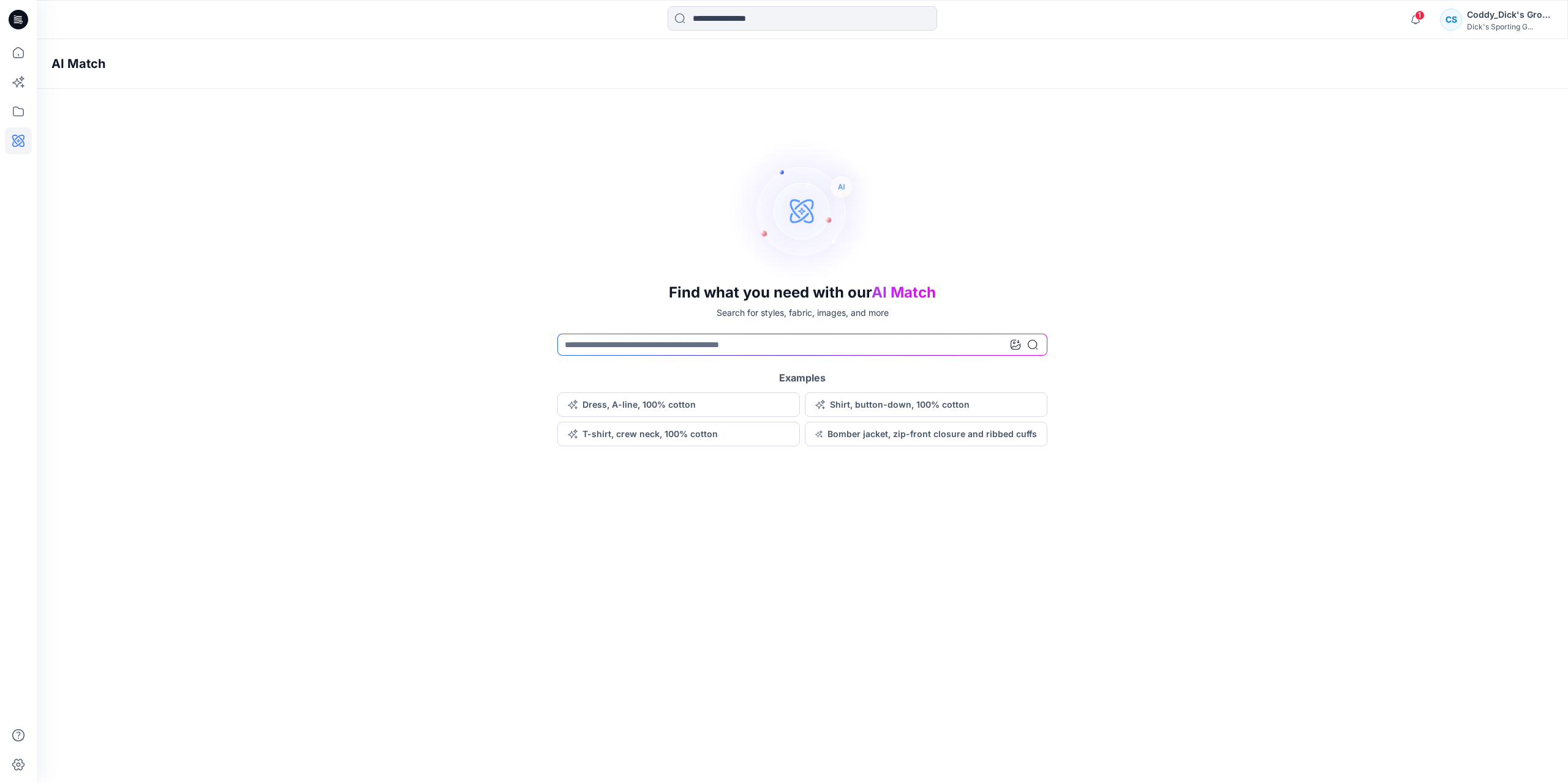
click at [4, 110] on div at bounding box center [18, 391] width 37 height 783
click at [7, 107] on icon at bounding box center [18, 111] width 27 height 27
click at [21, 96] on div at bounding box center [18, 411] width 27 height 744
click at [22, 90] on icon at bounding box center [18, 82] width 27 height 27
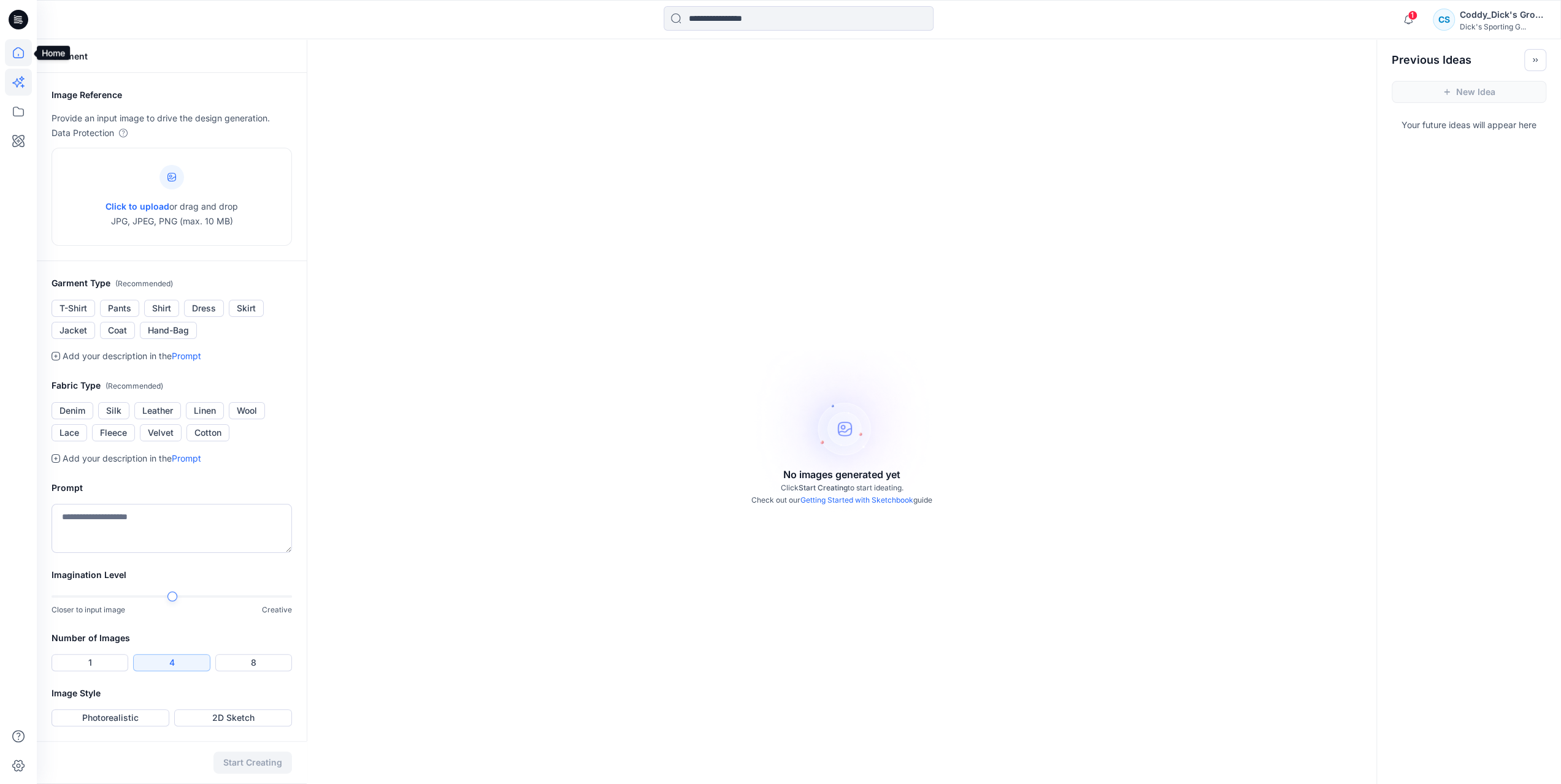
click at [25, 59] on icon at bounding box center [18, 53] width 27 height 27
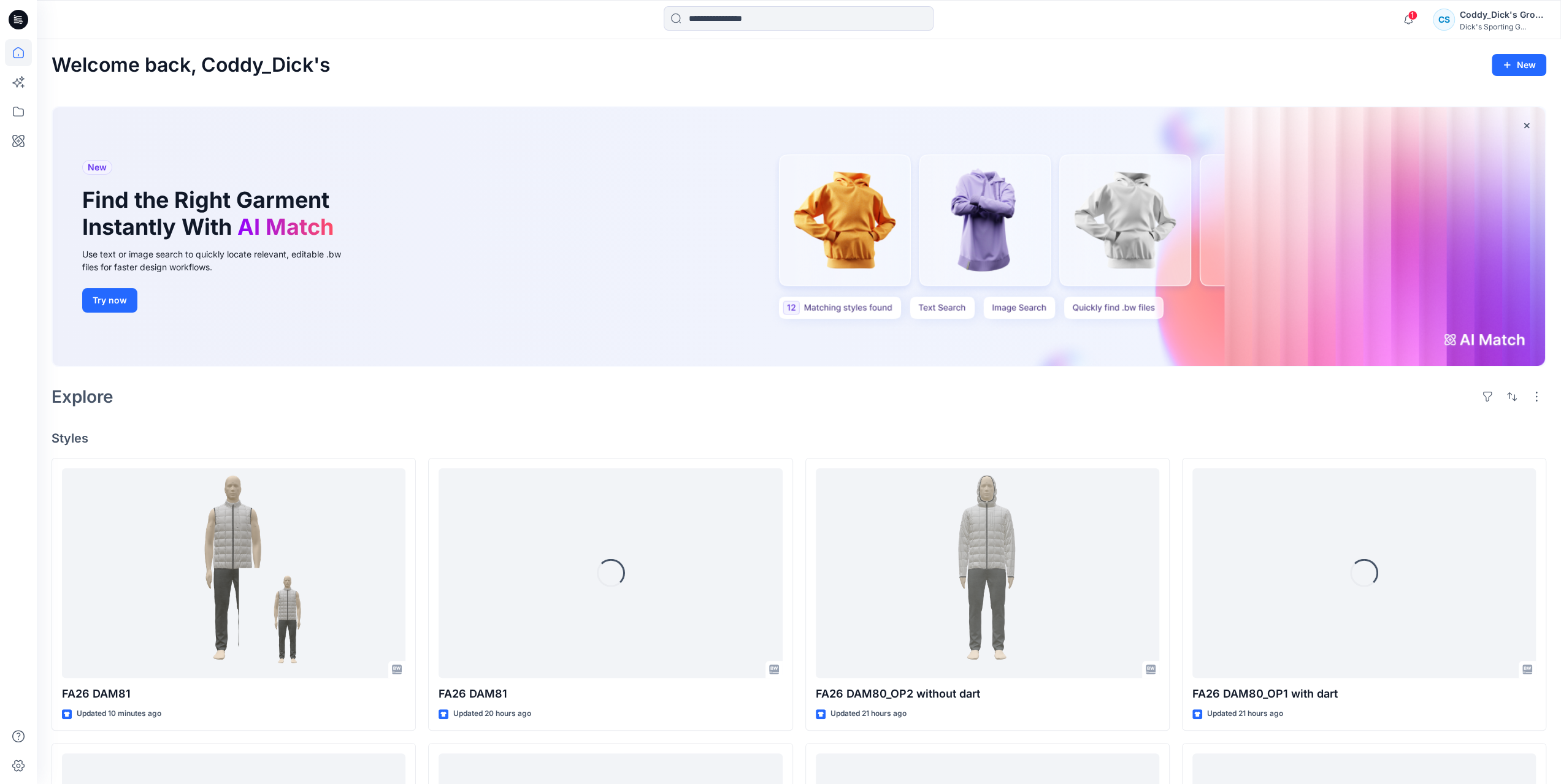
click at [26, 26] on icon at bounding box center [18, 19] width 19 height 39
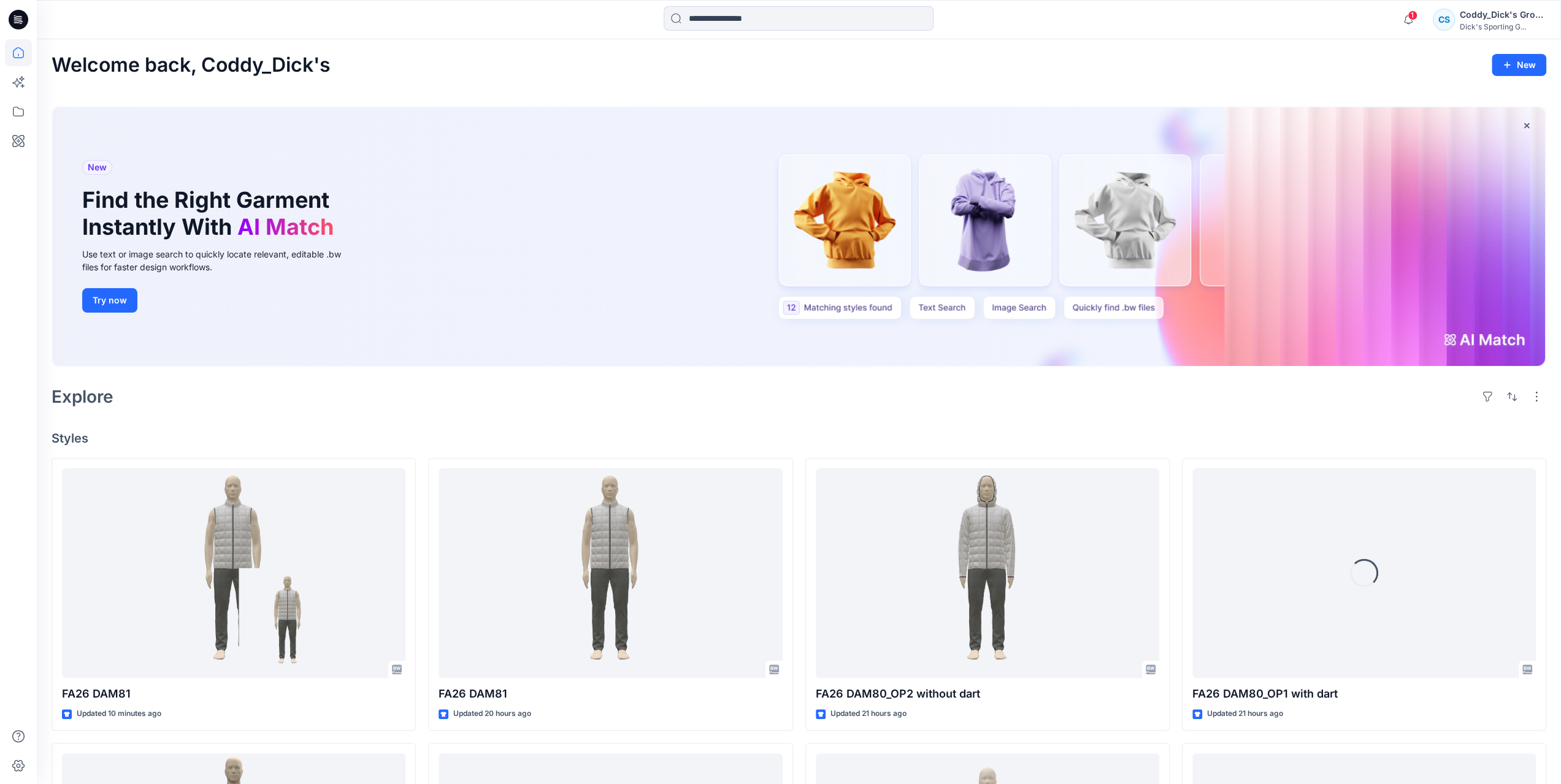
click at [15, 17] on icon at bounding box center [18, 19] width 19 height 19
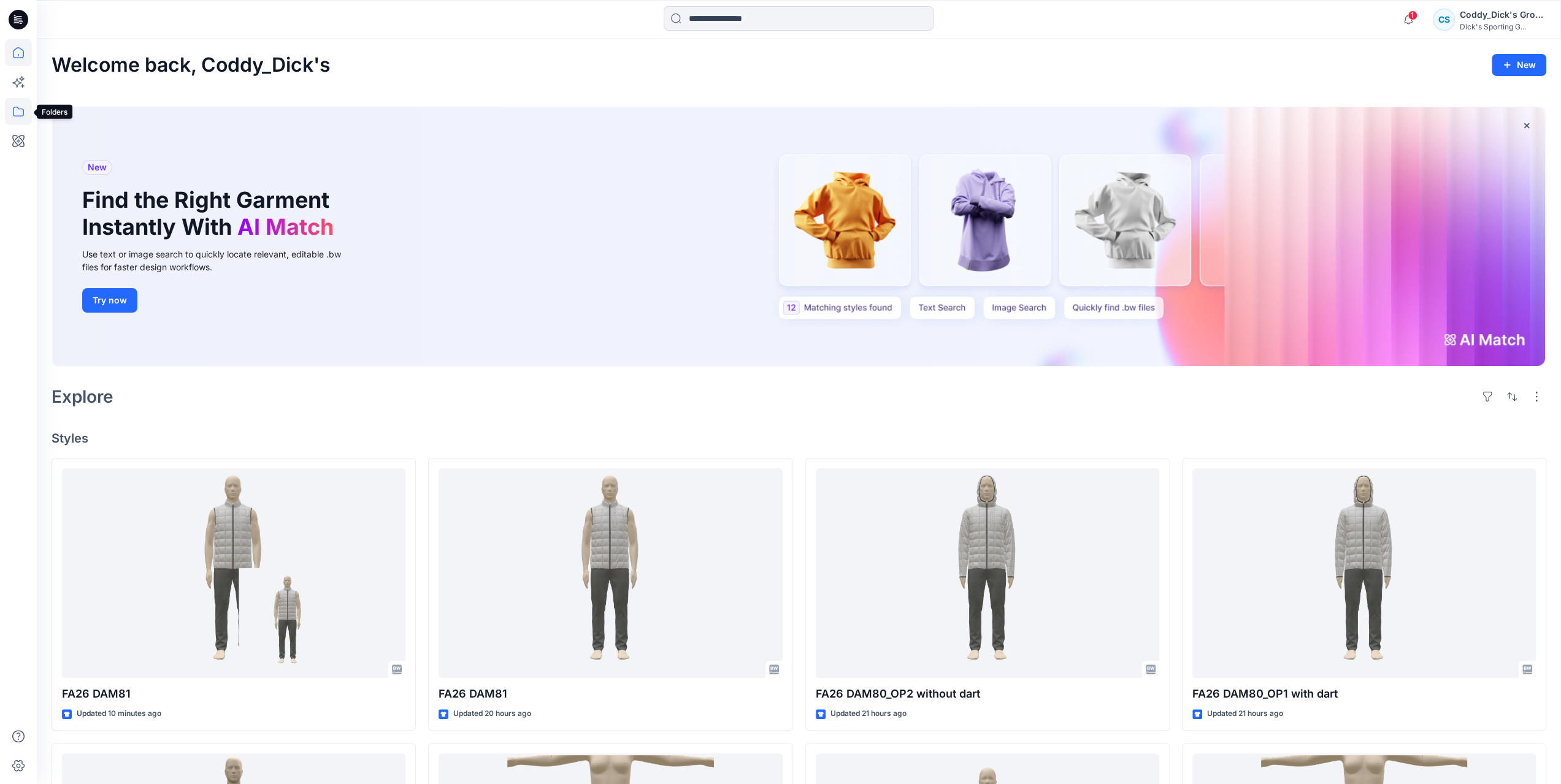
click at [15, 108] on icon at bounding box center [18, 111] width 27 height 27
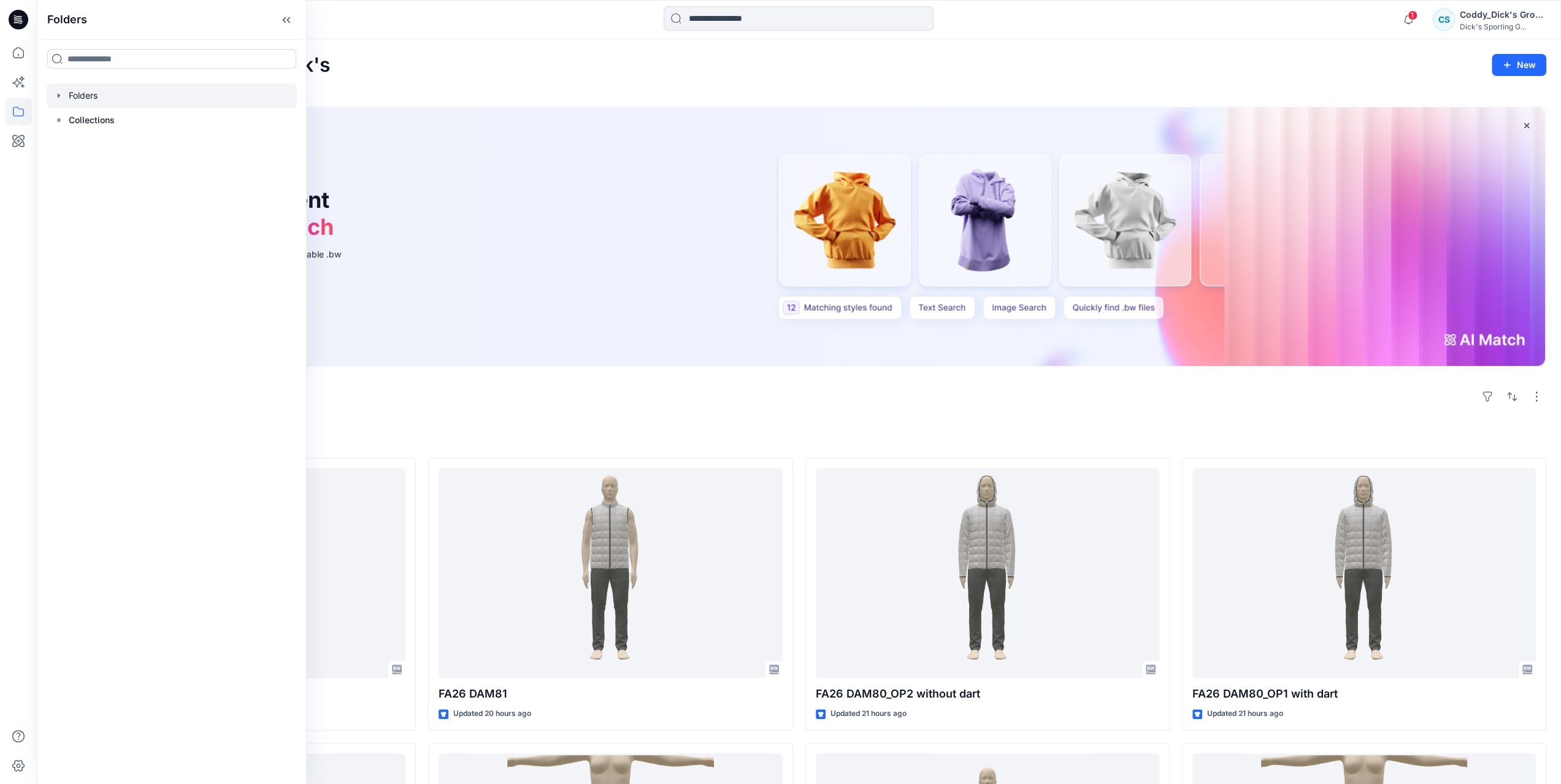
click at [61, 95] on icon "button" at bounding box center [59, 95] width 10 height 10
click at [67, 193] on div at bounding box center [171, 193] width 250 height 25
